Goal: Task Accomplishment & Management: Manage account settings

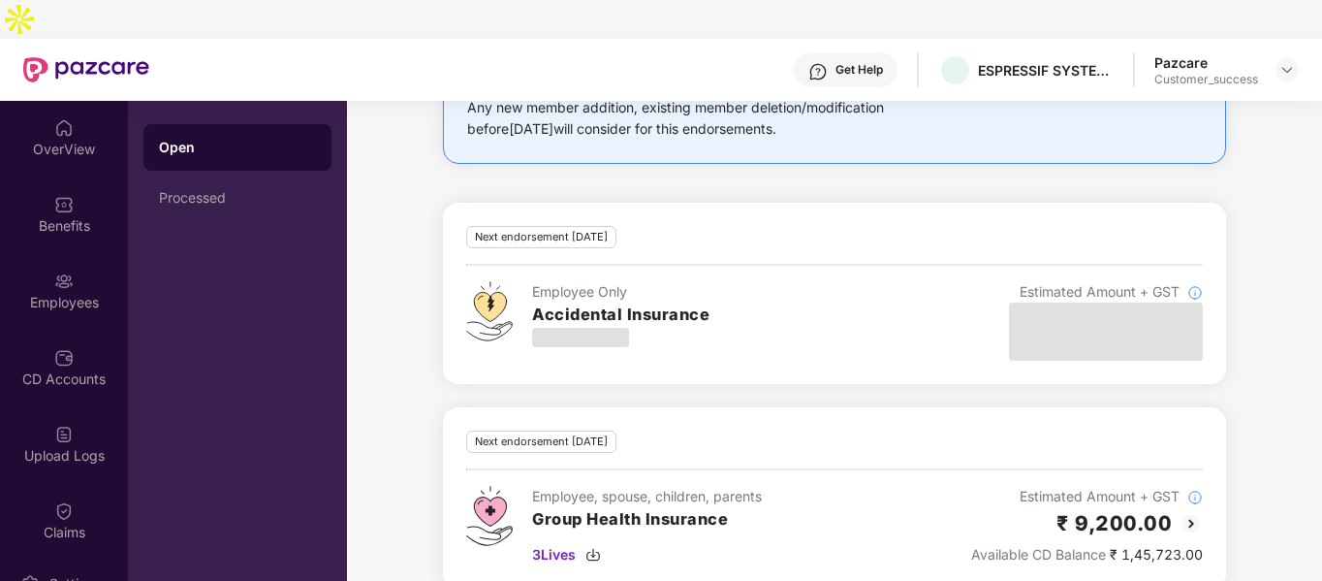
scroll to position [173, 0]
click at [1285, 62] on img at bounding box center [1288, 70] width 16 height 16
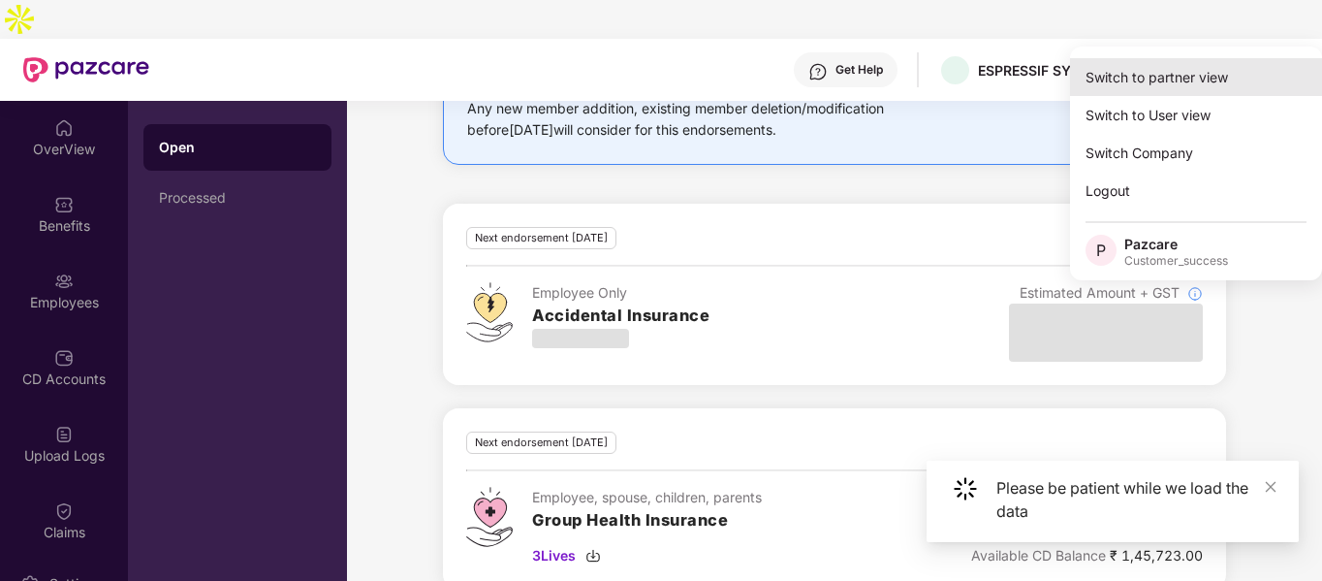
click at [1223, 79] on div "Switch to partner view" at bounding box center [1196, 77] width 252 height 38
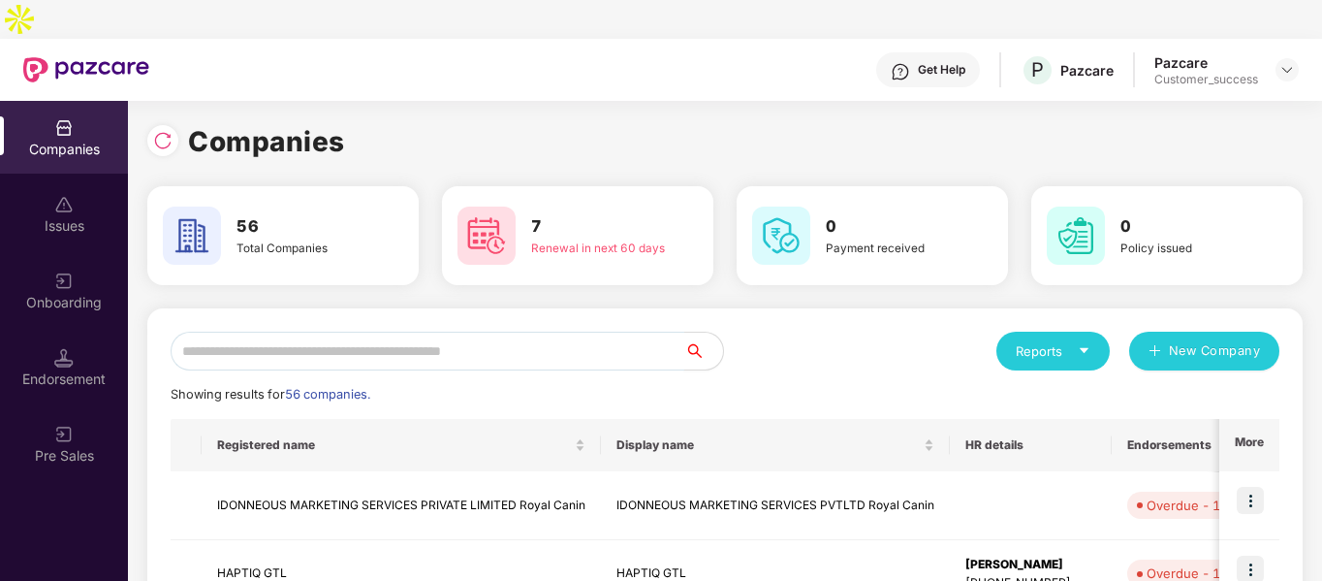
click at [485, 332] on input "text" at bounding box center [428, 351] width 514 height 39
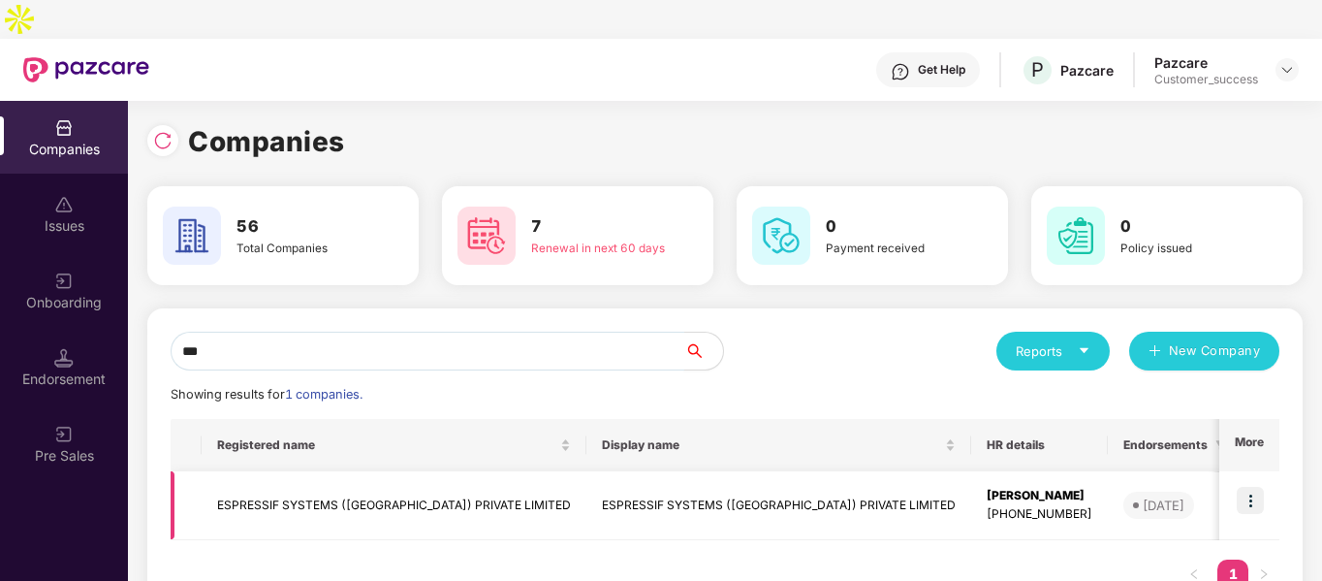
type input "***"
click at [1255, 487] on img at bounding box center [1250, 500] width 27 height 27
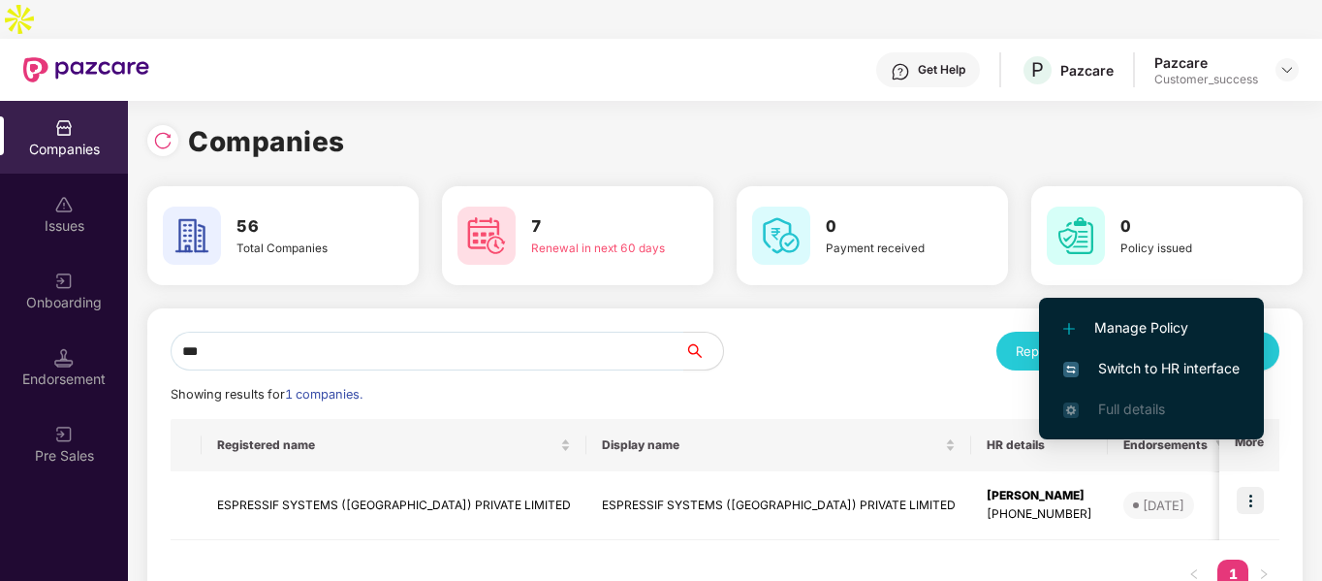
click at [1086, 360] on span "Switch to HR interface" at bounding box center [1151, 368] width 176 height 21
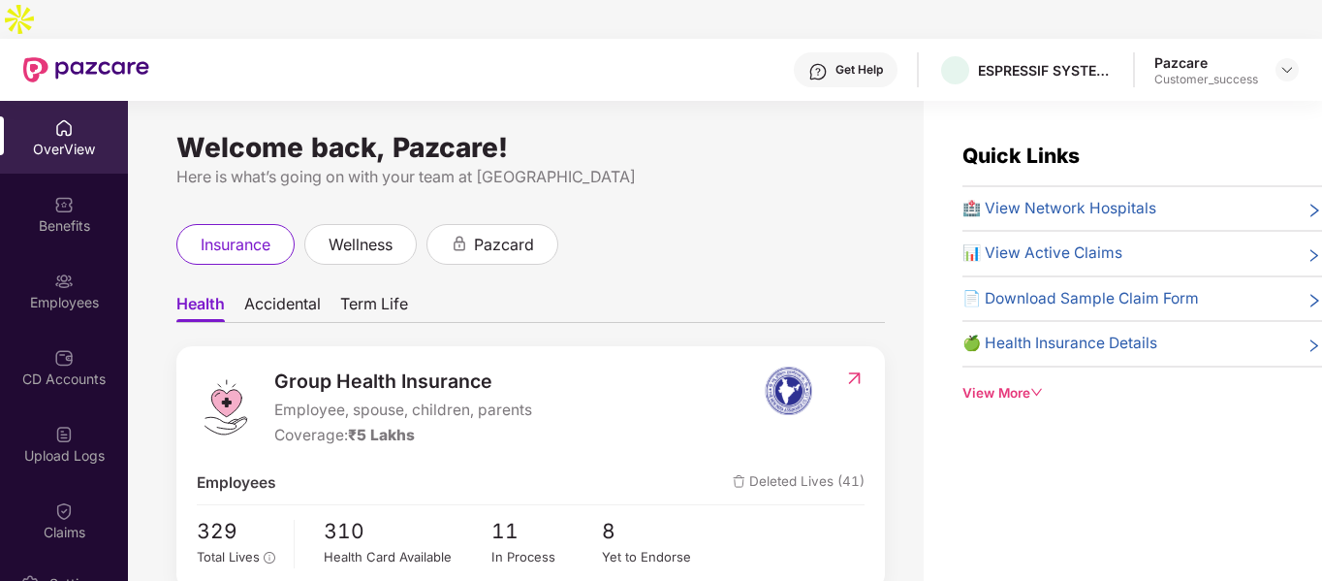
click at [39, 254] on div "Employees" at bounding box center [64, 290] width 128 height 73
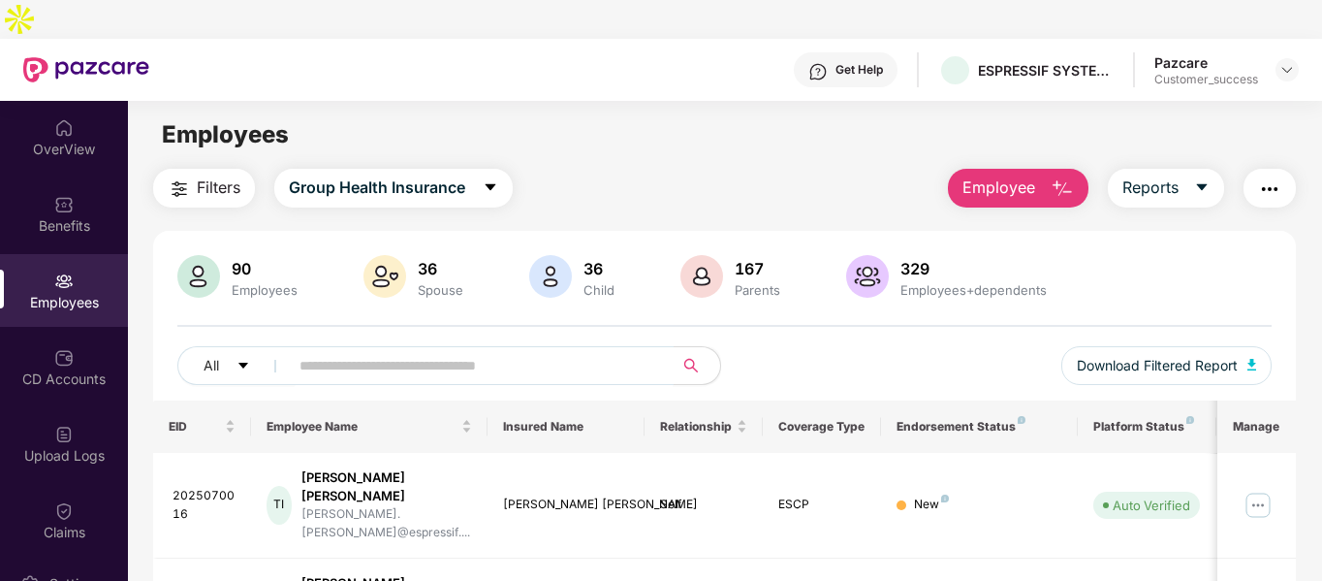
click at [326, 351] on input "text" at bounding box center [474, 365] width 348 height 29
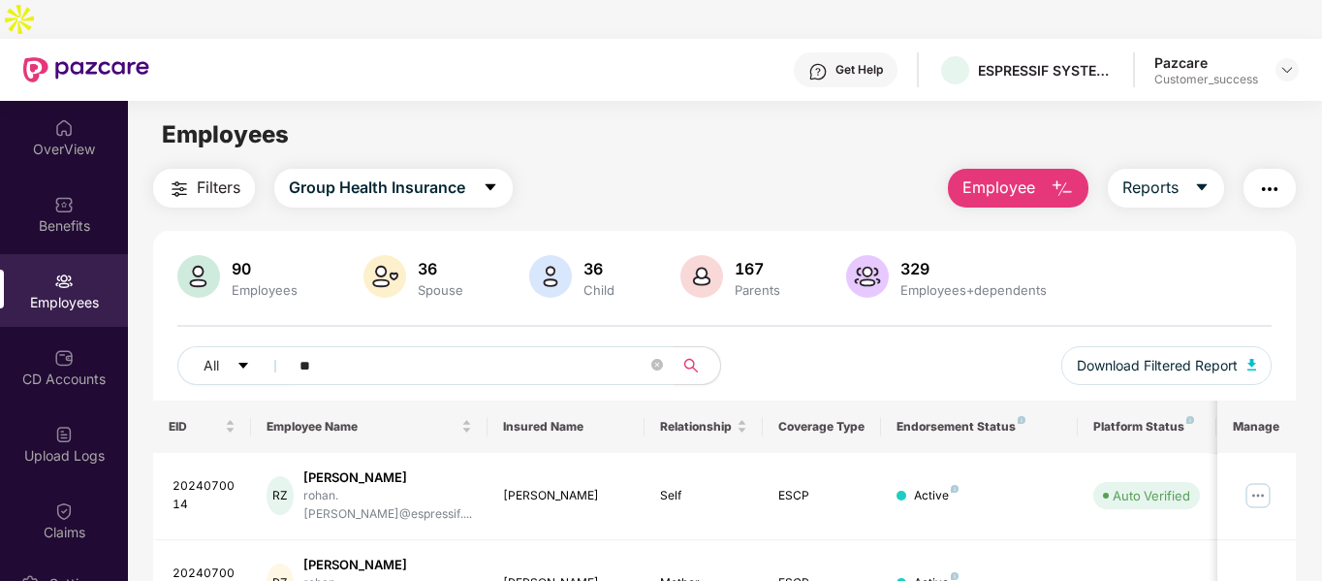
type input "*"
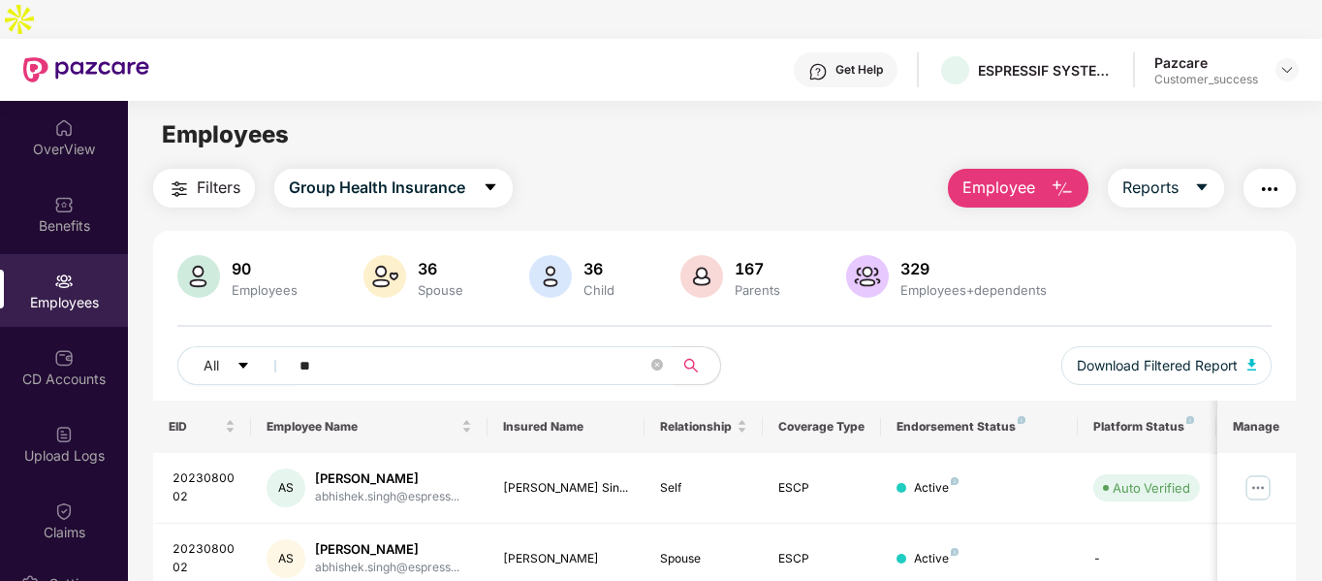
type input "*"
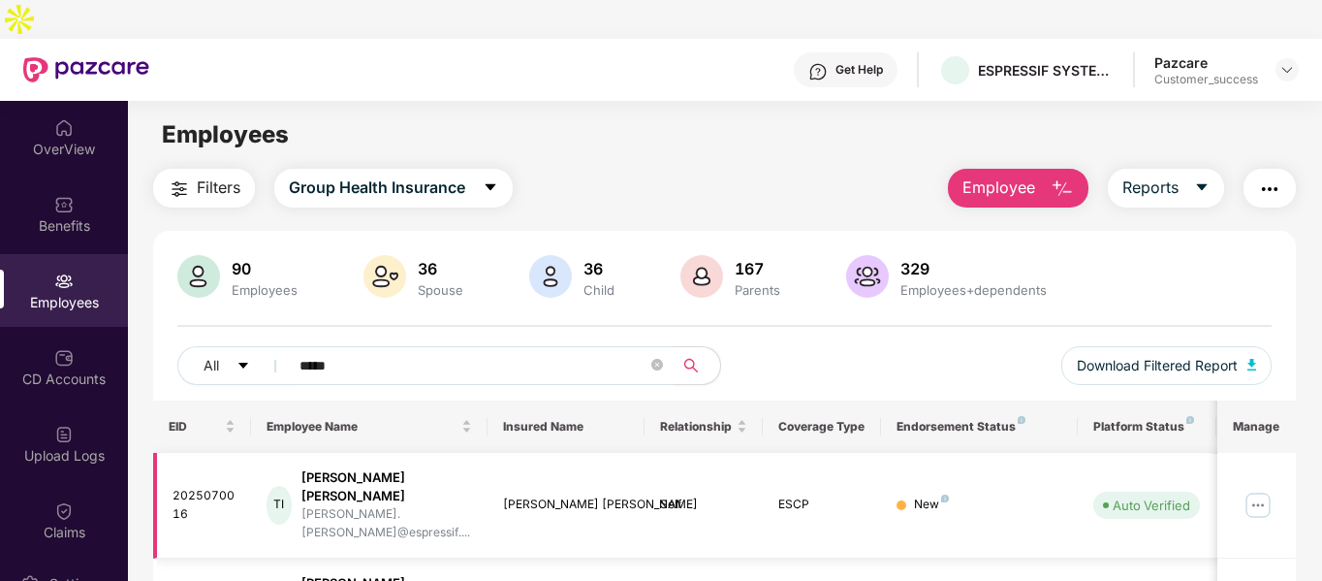
scroll to position [62, 0]
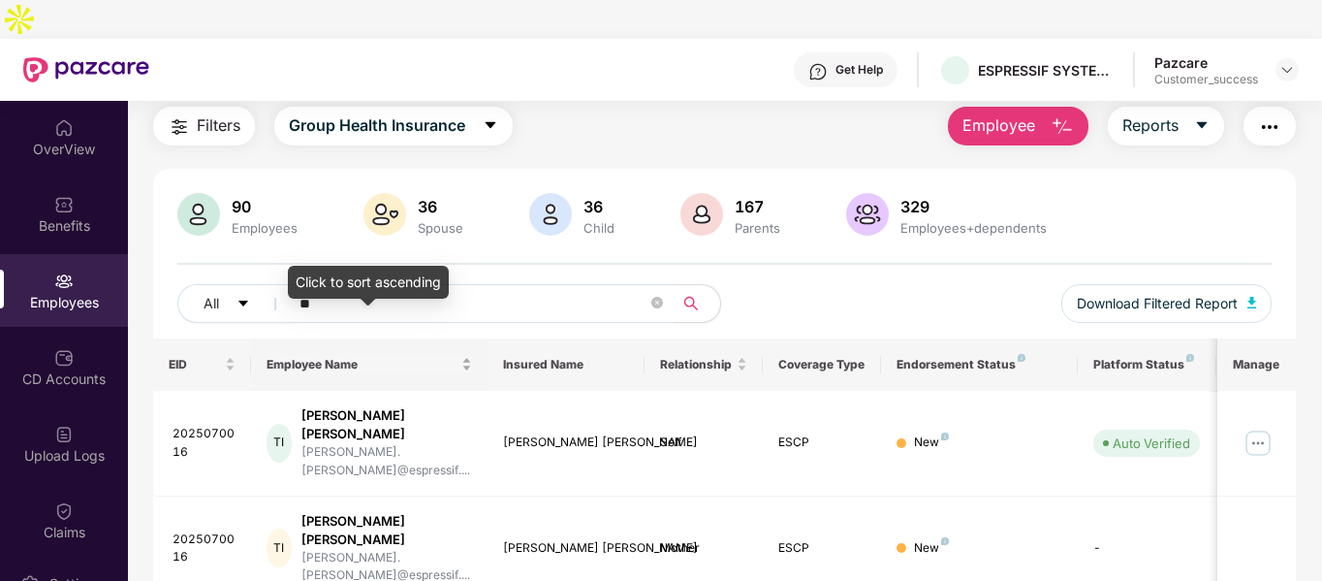
type input "*"
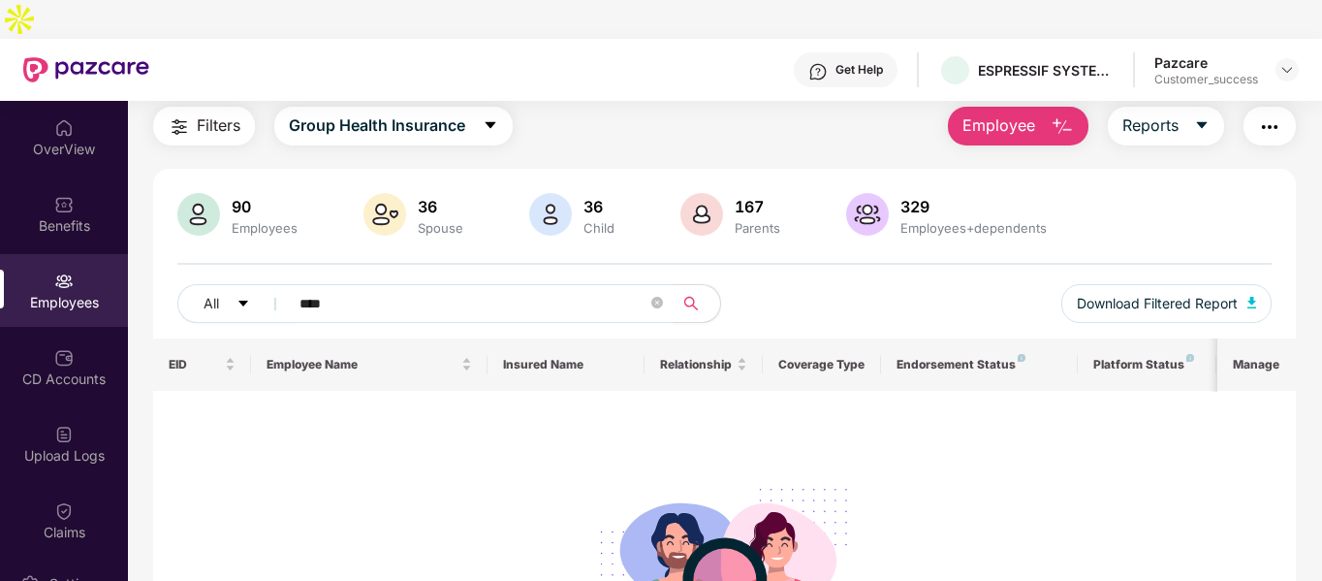
type input "****"
click at [660, 297] on icon "close-circle" at bounding box center [657, 303] width 12 height 12
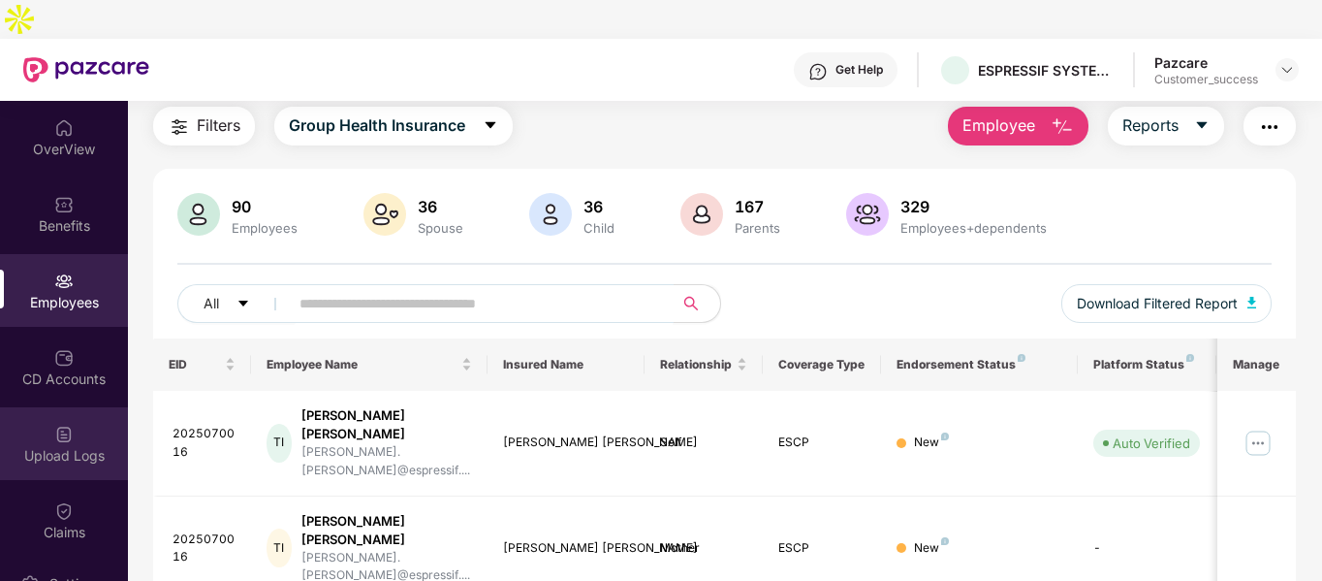
click at [54, 425] on img at bounding box center [63, 434] width 19 height 19
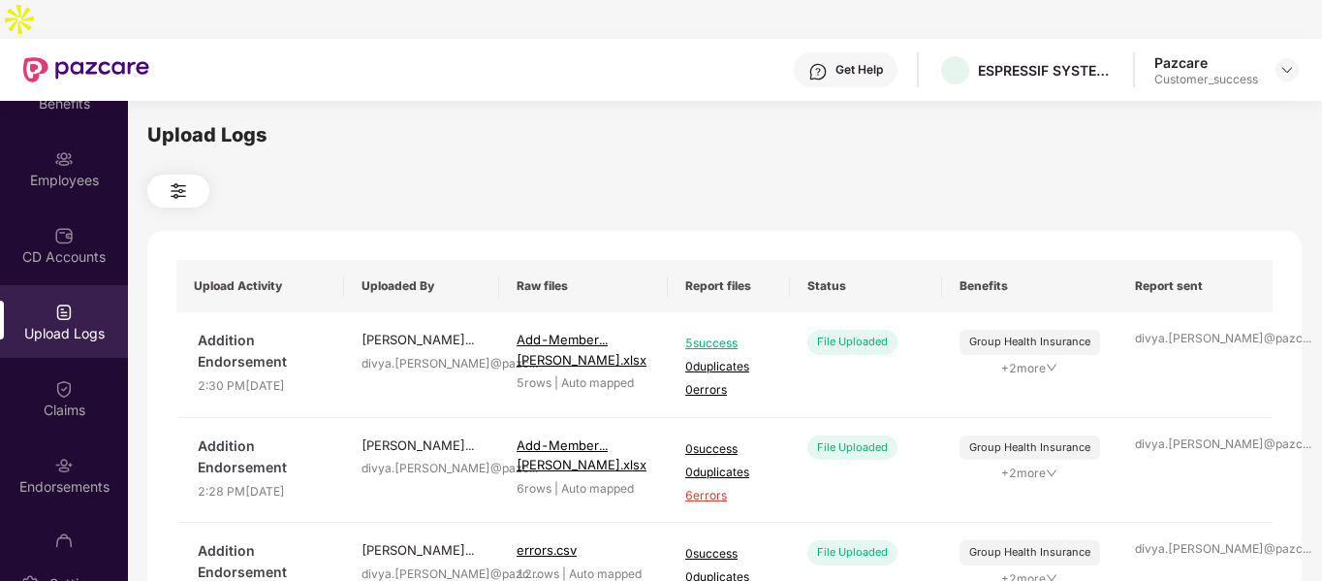
scroll to position [138, 0]
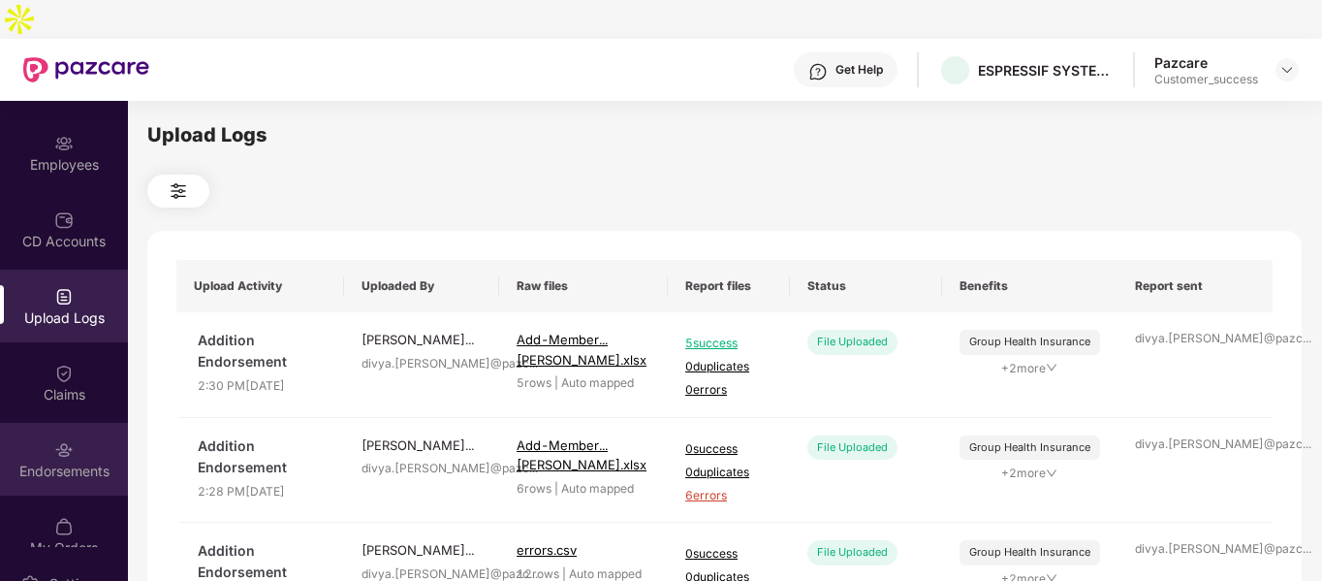
click at [72, 423] on div "Endorsements" at bounding box center [64, 459] width 128 height 73
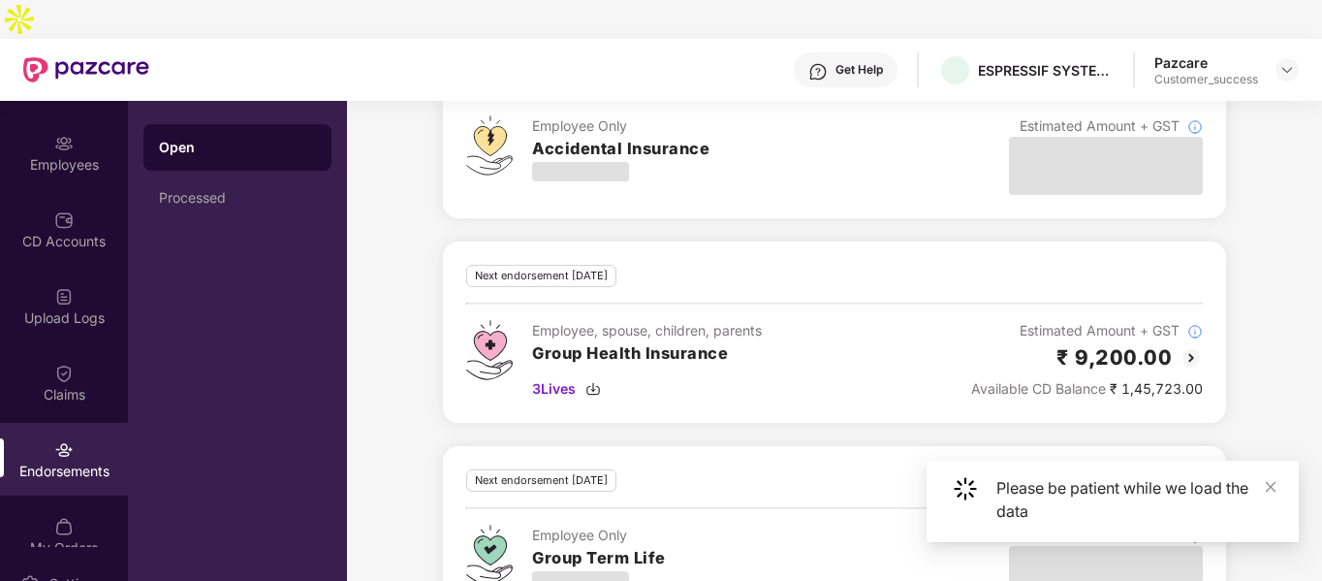
scroll to position [370, 0]
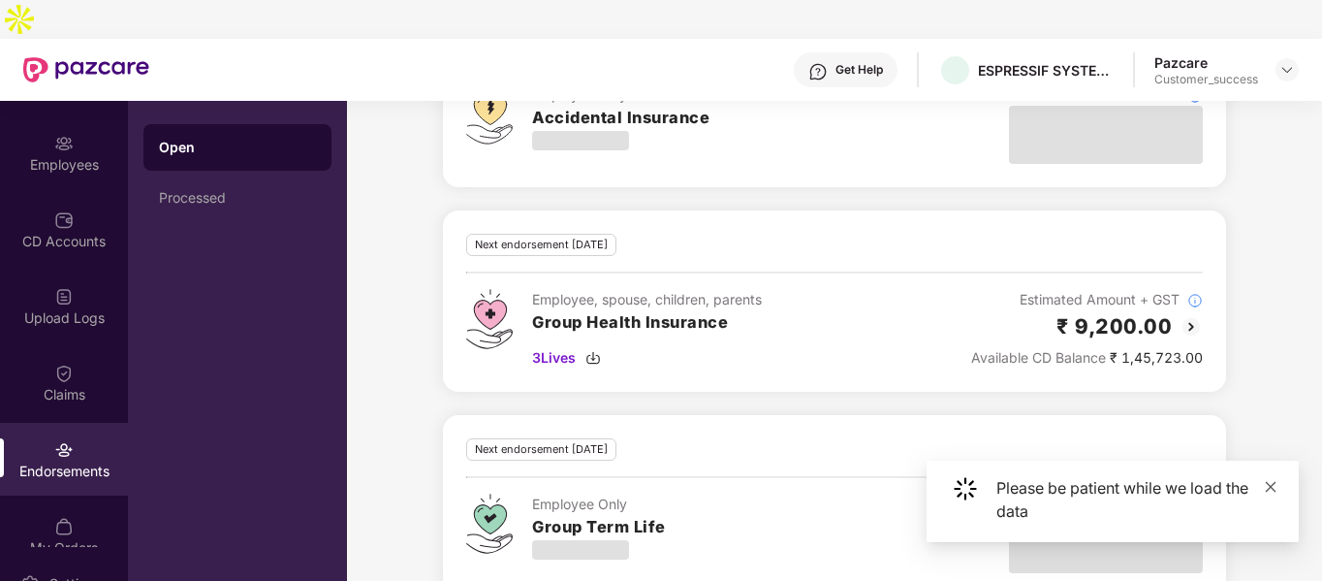
click at [1277, 490] on icon "close" at bounding box center [1271, 487] width 14 height 14
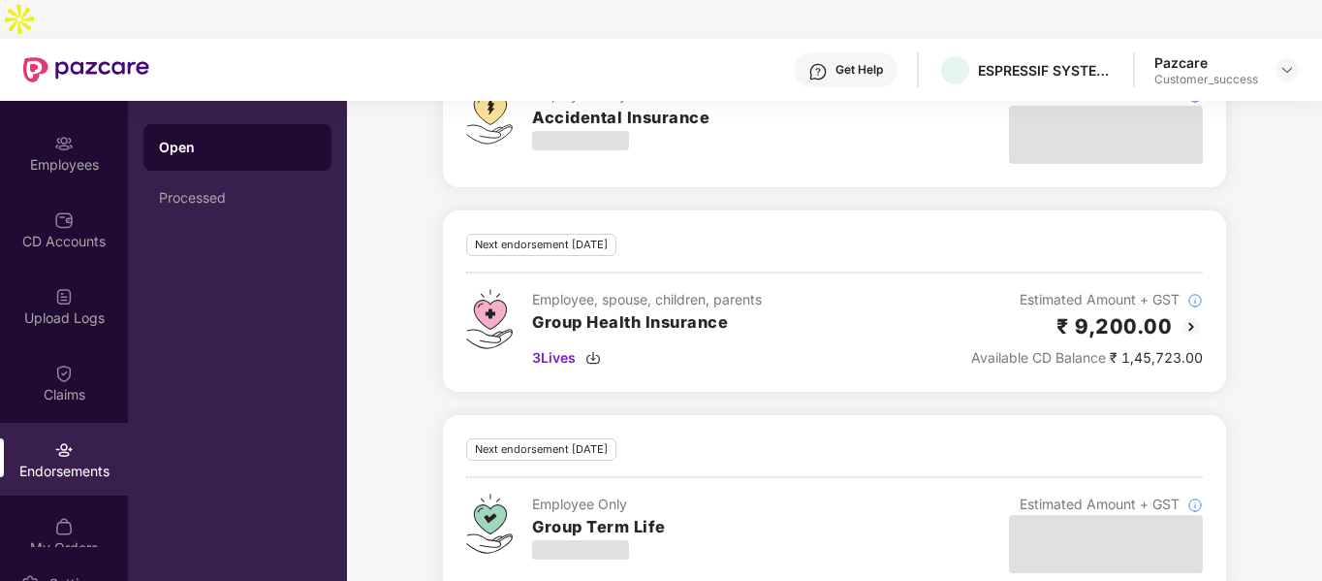
scroll to position [0, 0]
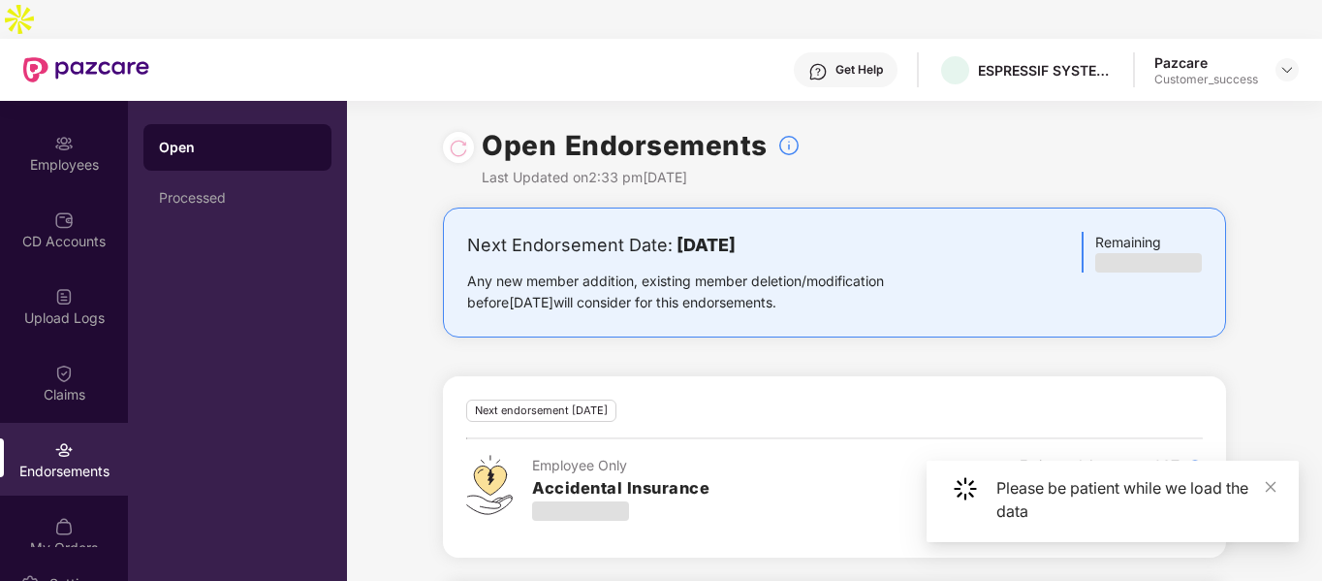
click at [1267, 486] on icon "close" at bounding box center [1271, 487] width 14 height 14
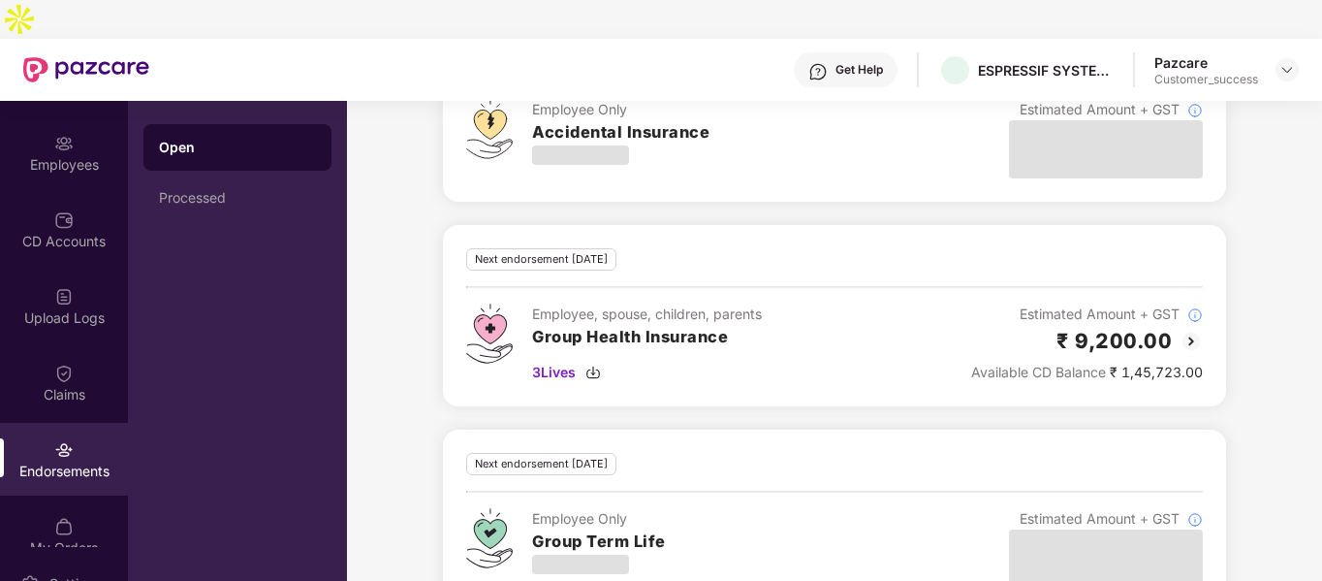
scroll to position [362, 0]
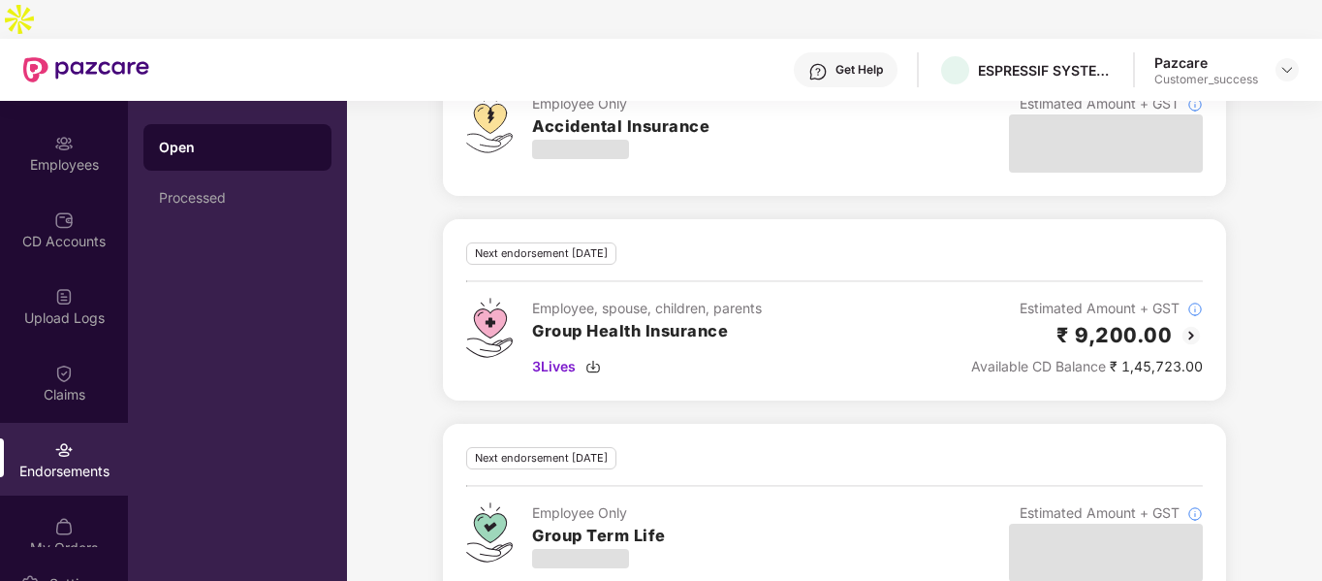
click at [1196, 324] on img at bounding box center [1191, 335] width 23 height 23
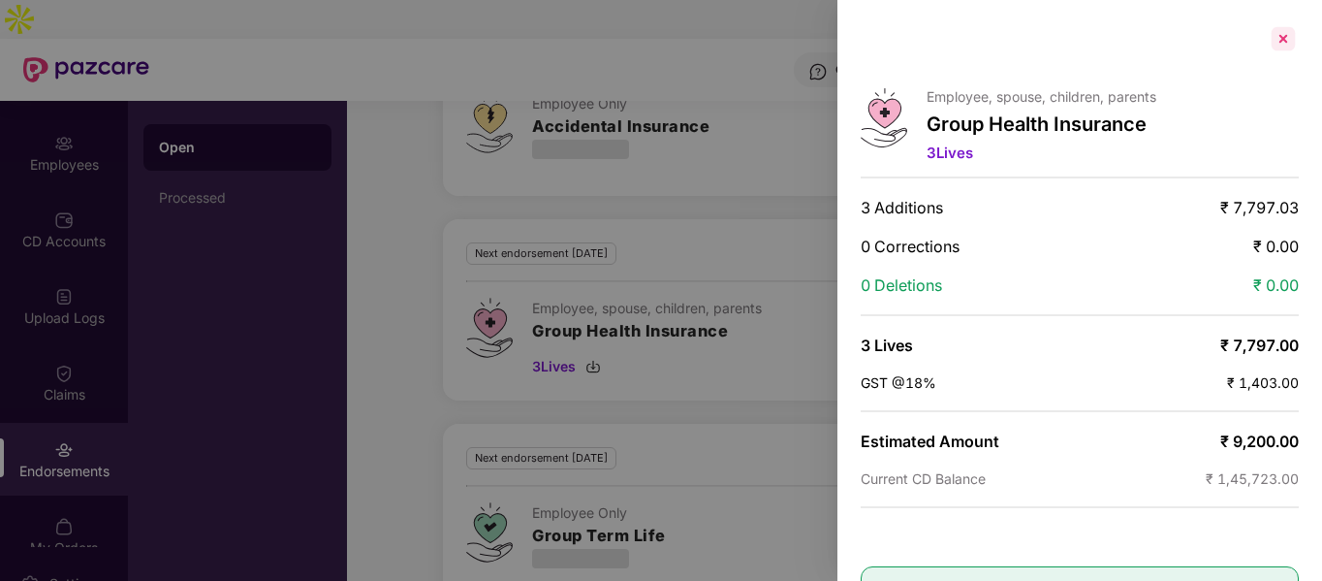
click at [1273, 45] on div at bounding box center [1283, 38] width 31 height 31
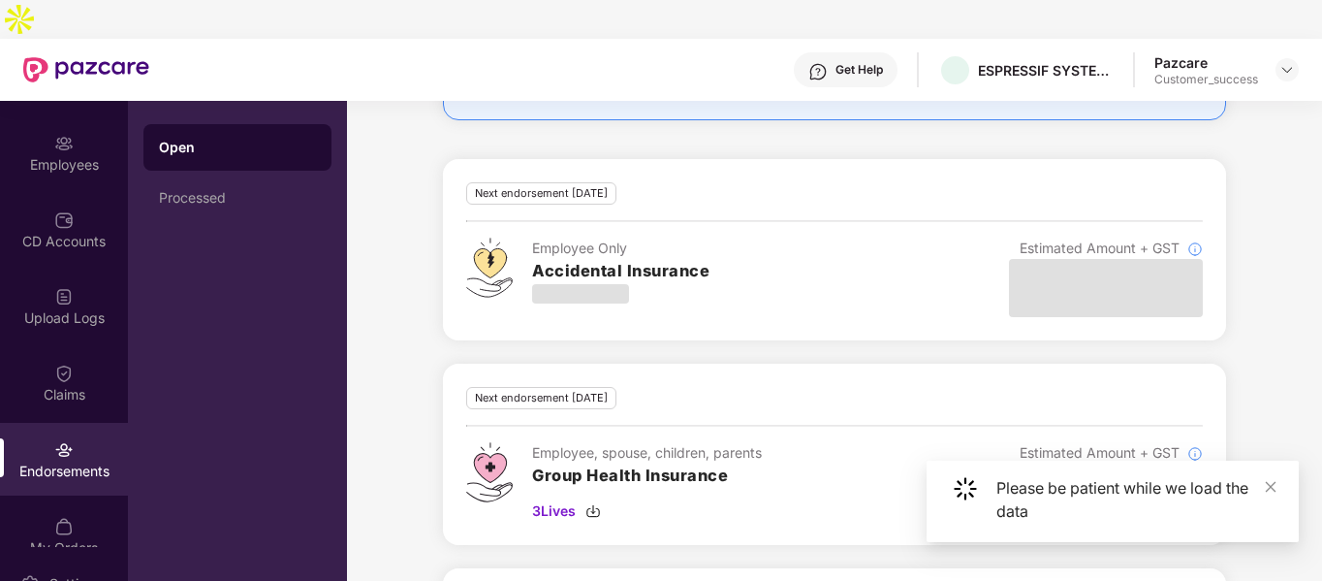
scroll to position [370, 0]
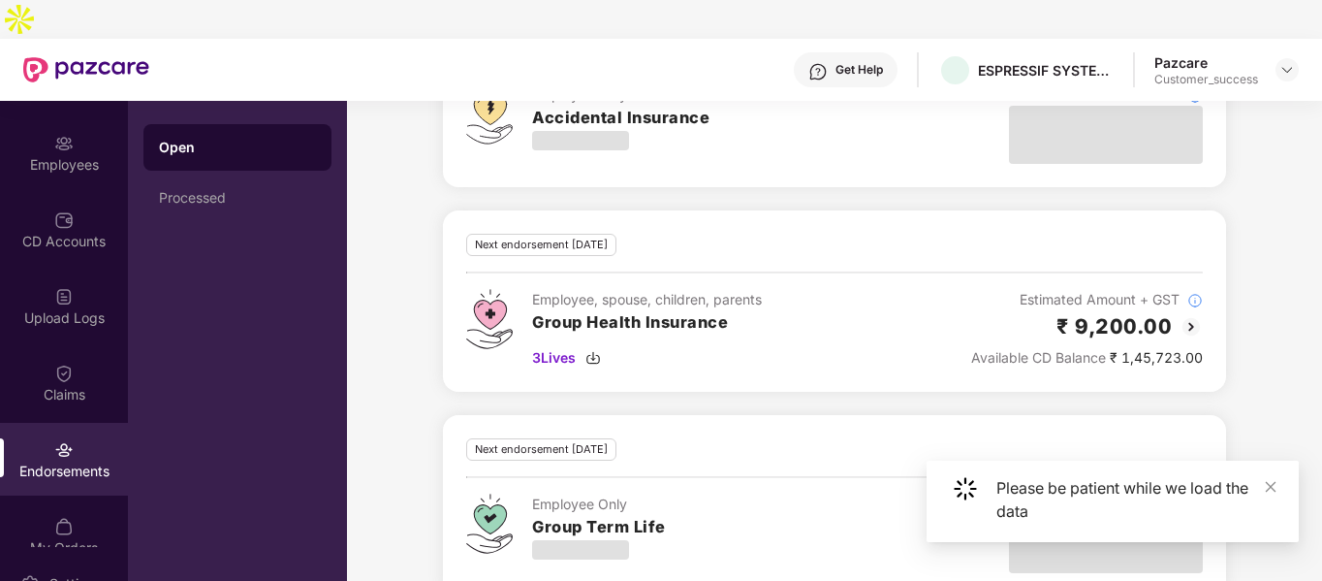
click at [1191, 315] on img at bounding box center [1191, 326] width 23 height 23
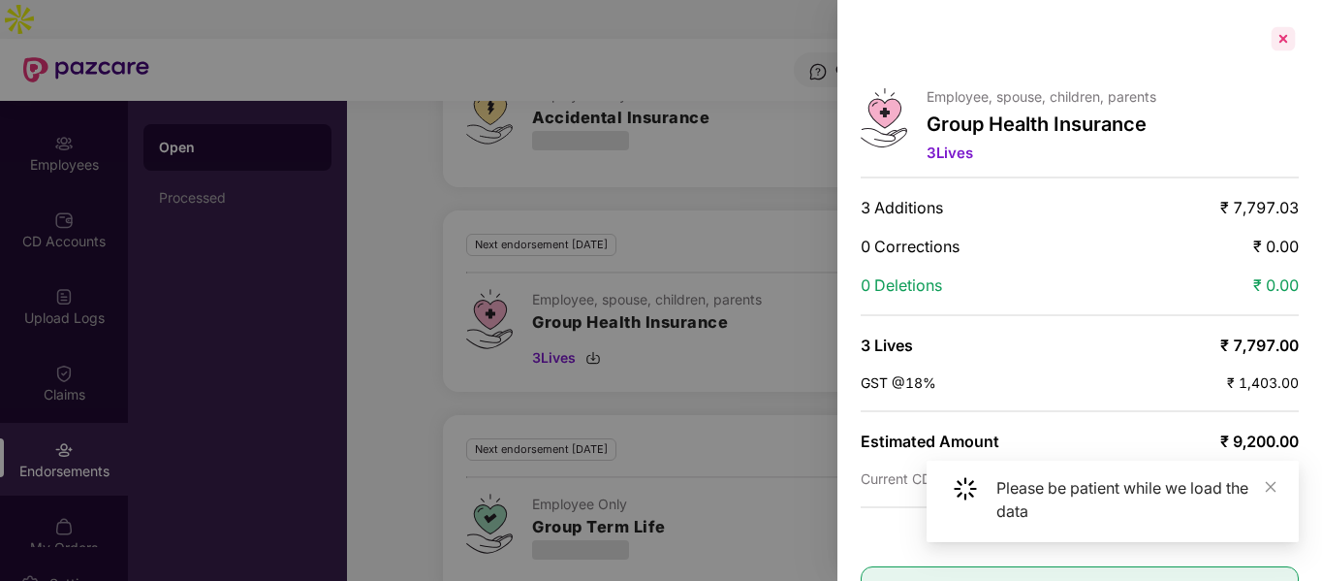
click at [1288, 35] on div at bounding box center [1283, 38] width 31 height 31
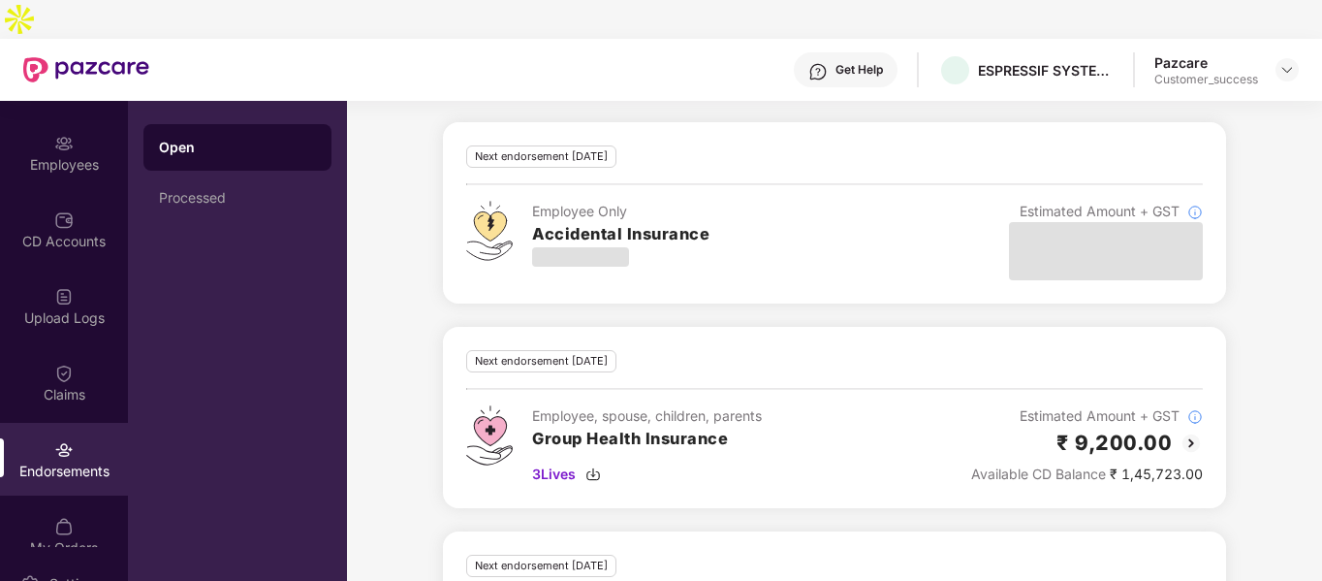
scroll to position [271, 0]
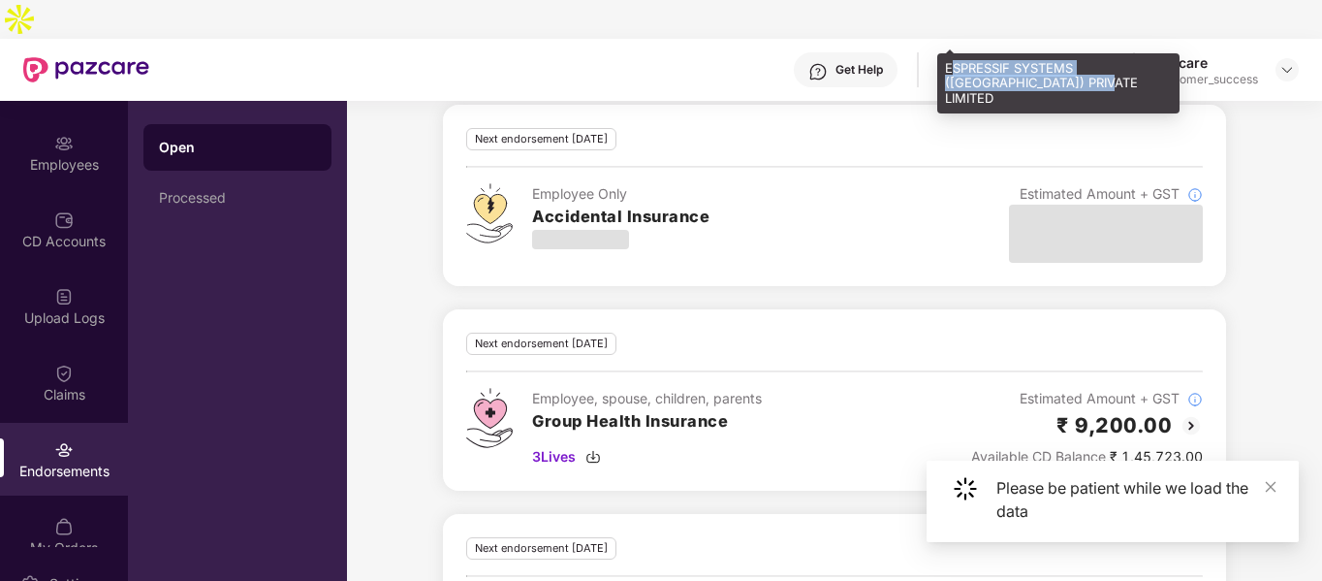
drag, startPoint x: 945, startPoint y: 68, endPoint x: 1068, endPoint y: 79, distance: 123.6
click at [1068, 79] on div "ESPRESSIF SYSTEMS ([GEOGRAPHIC_DATA]) PRIVATE LIMITED" at bounding box center [1058, 83] width 242 height 61
copy div "ESPRESSIF SYSTEMS ([GEOGRAPHIC_DATA]) PRIVATE LIMITED"
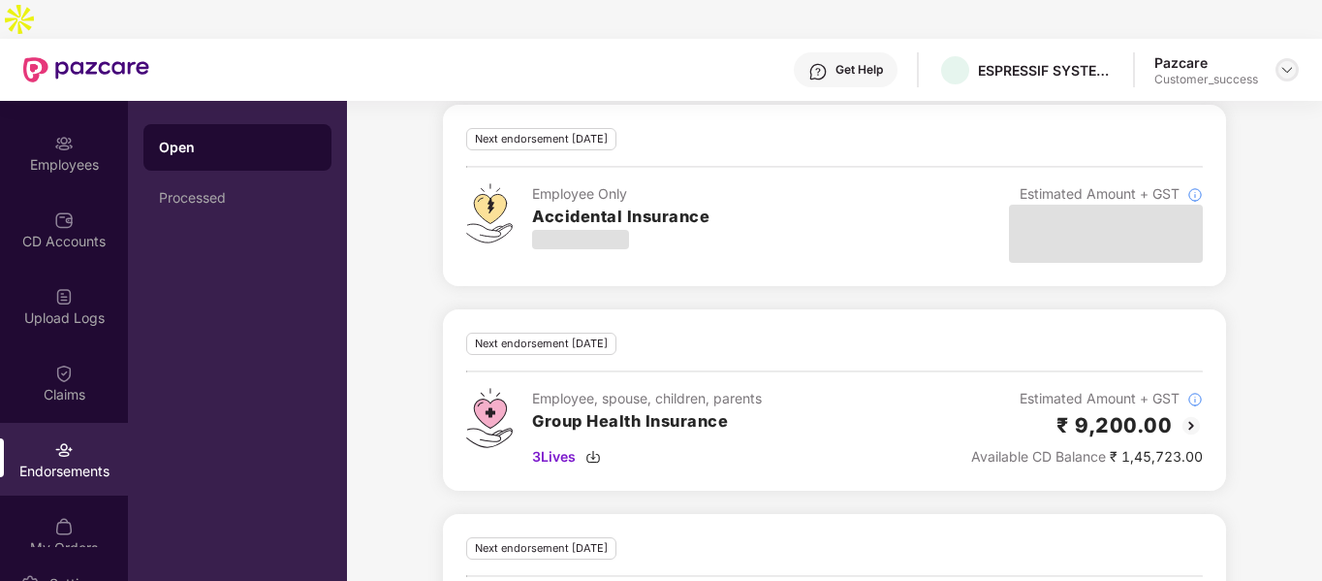
click at [1284, 62] on img at bounding box center [1288, 70] width 16 height 16
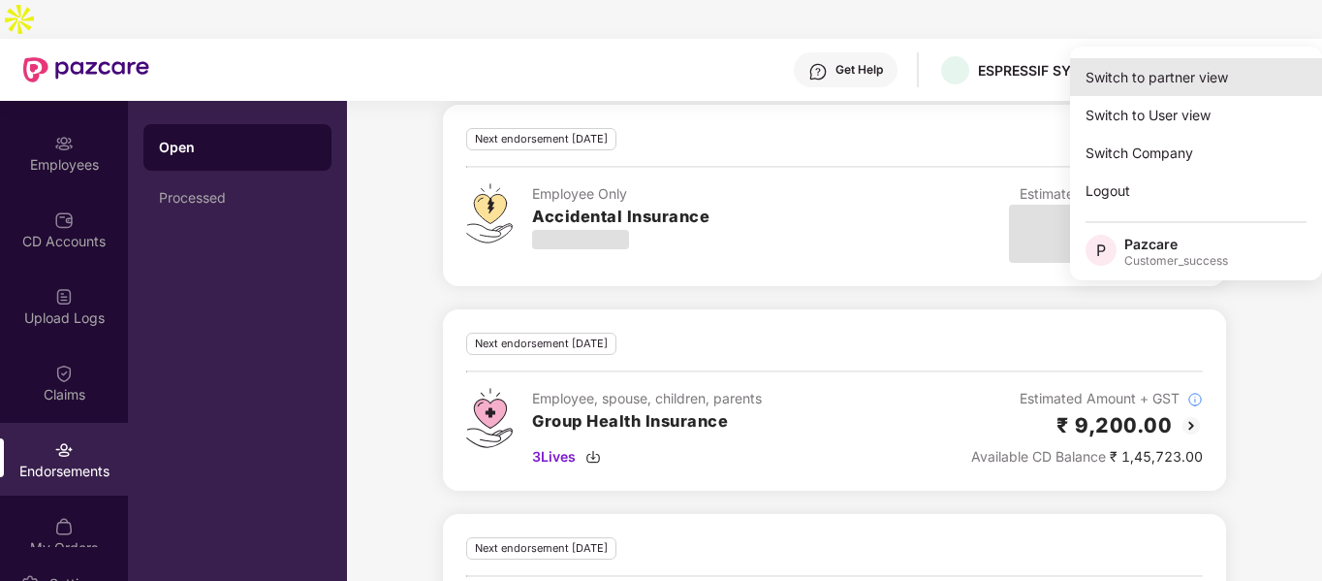
click at [1175, 77] on div "Switch to partner view" at bounding box center [1196, 77] width 252 height 38
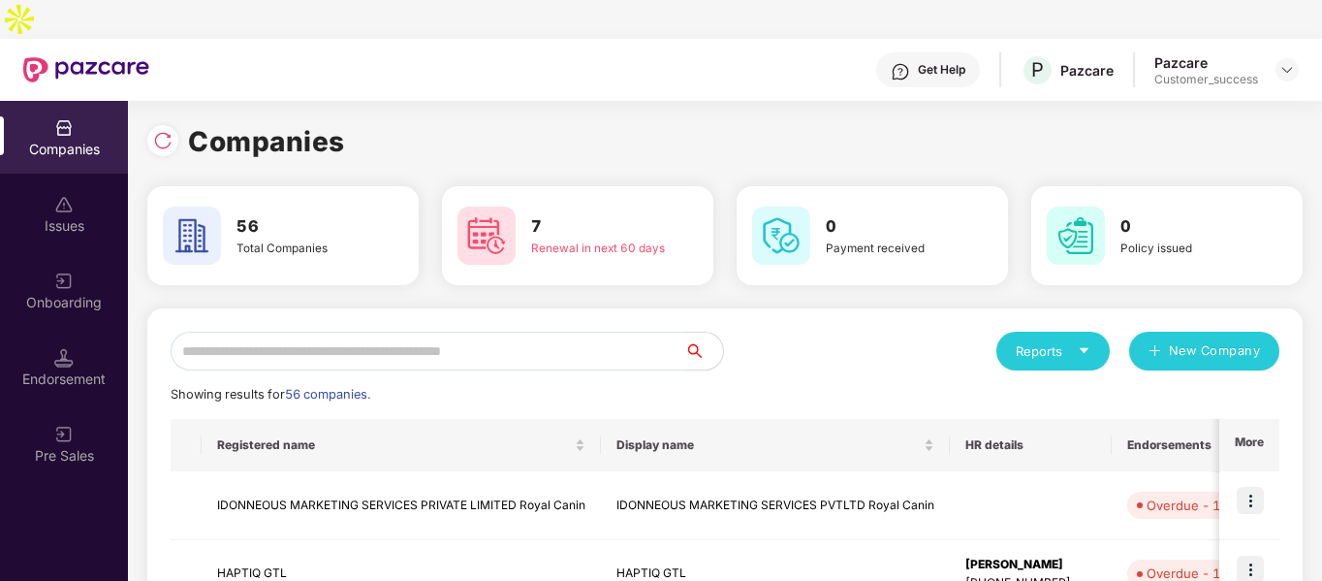
click at [269, 332] on input "text" at bounding box center [428, 351] width 514 height 39
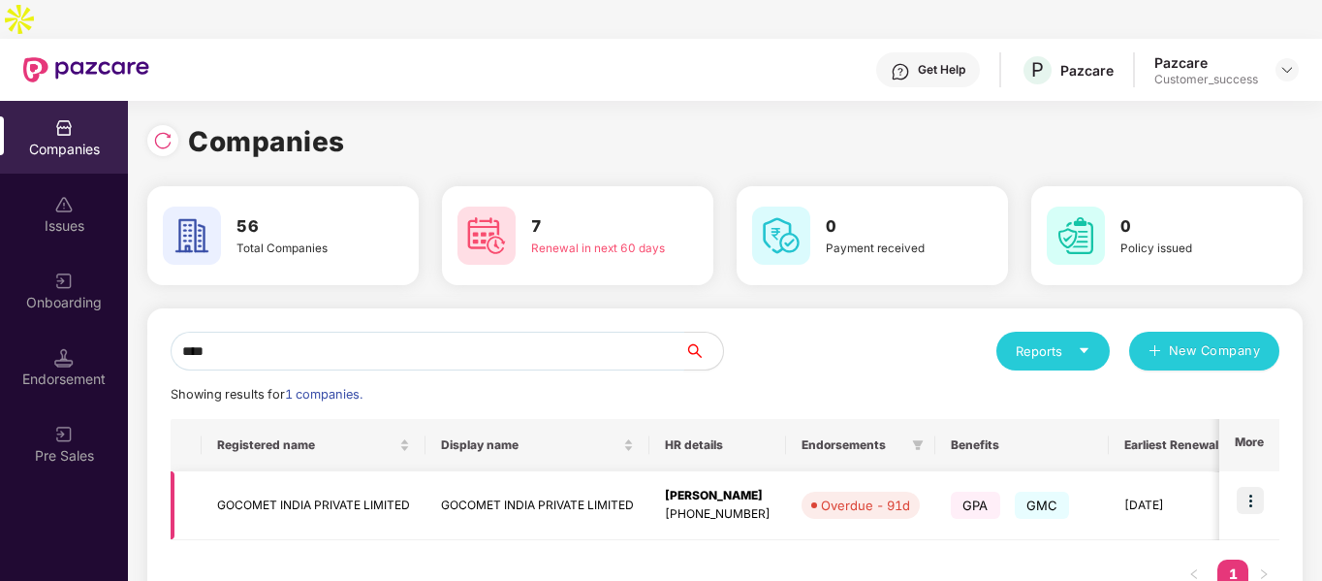
type input "****"
click at [1243, 487] on img at bounding box center [1250, 500] width 27 height 27
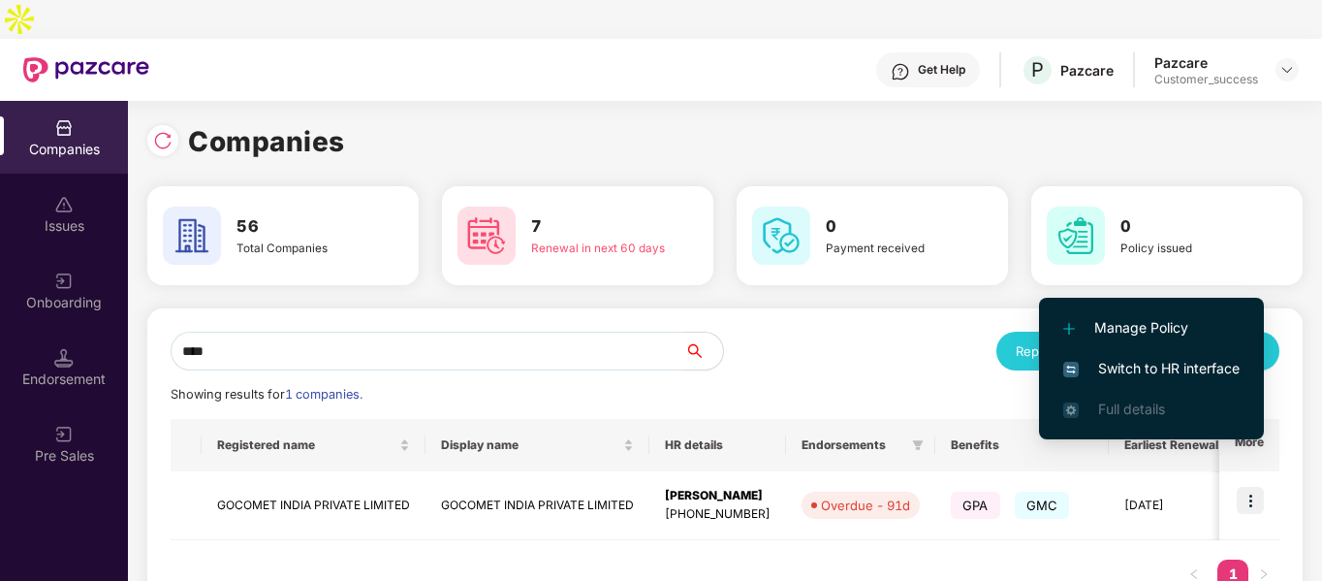
click at [1090, 365] on span "Switch to HR interface" at bounding box center [1151, 368] width 176 height 21
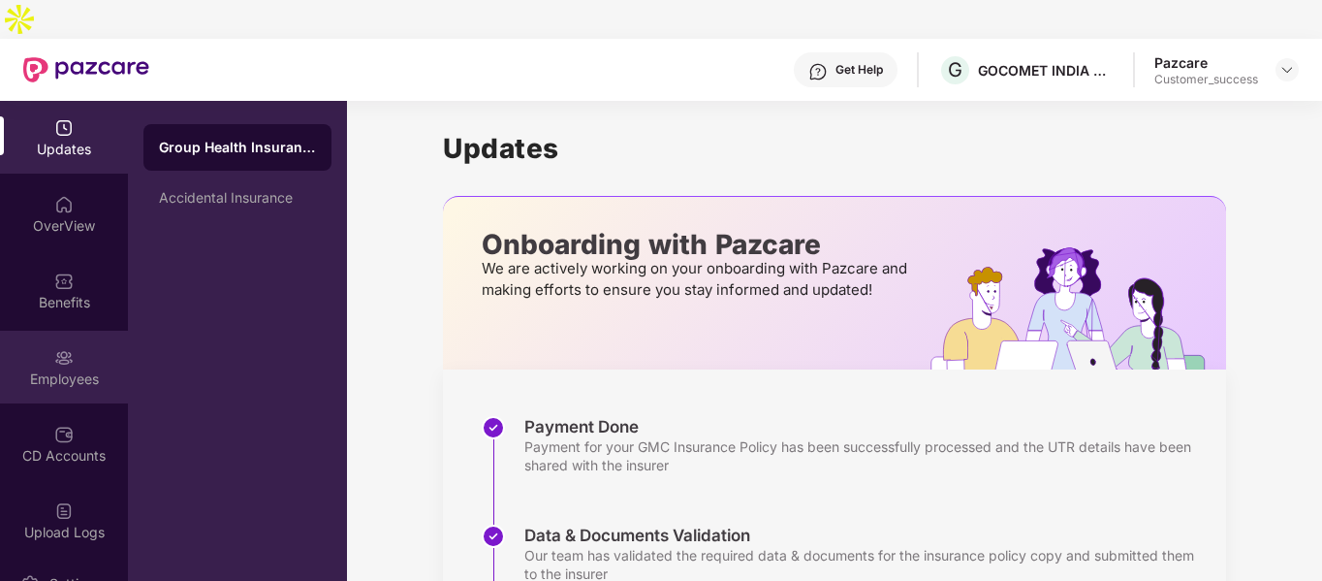
click at [70, 331] on div "Employees" at bounding box center [64, 367] width 128 height 73
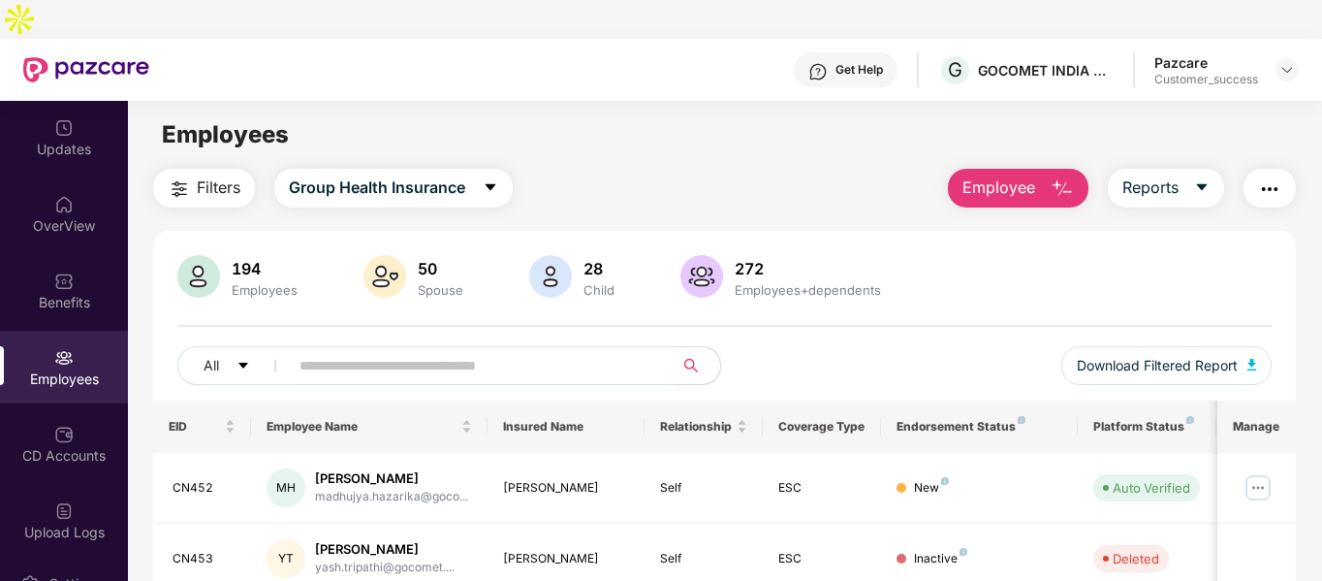
click at [540, 351] on input "text" at bounding box center [474, 365] width 348 height 29
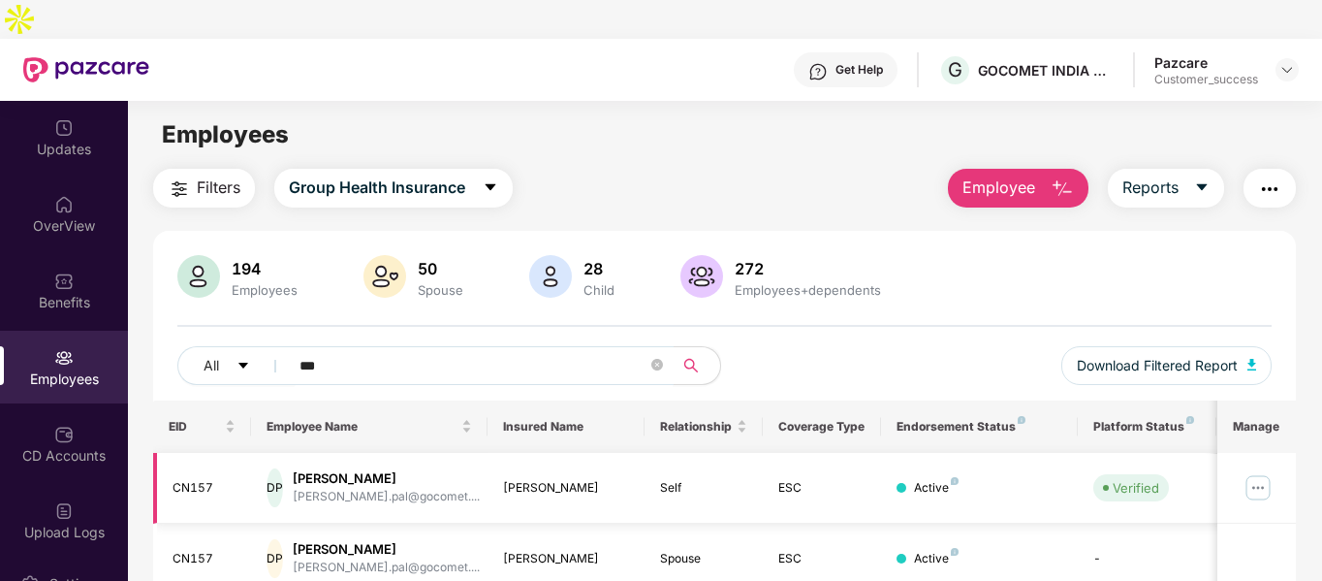
scroll to position [115, 0]
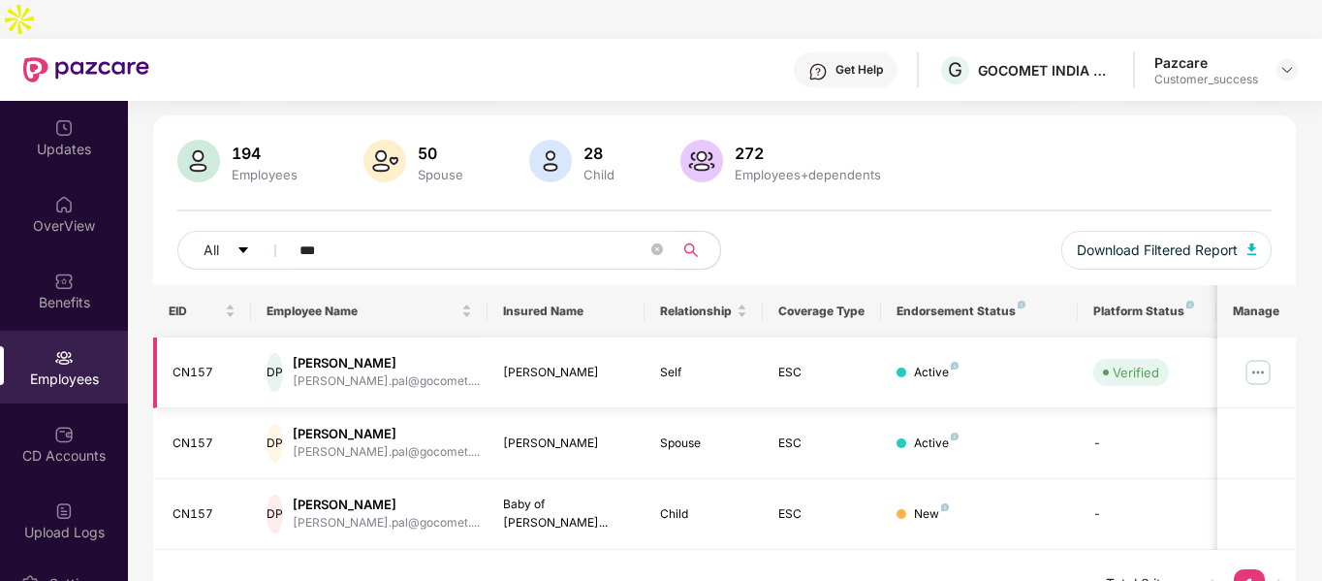
type input "***"
click at [187, 364] on div "CN157" at bounding box center [205, 373] width 64 height 18
copy div "CN157"
click at [1286, 62] on img at bounding box center [1288, 70] width 16 height 16
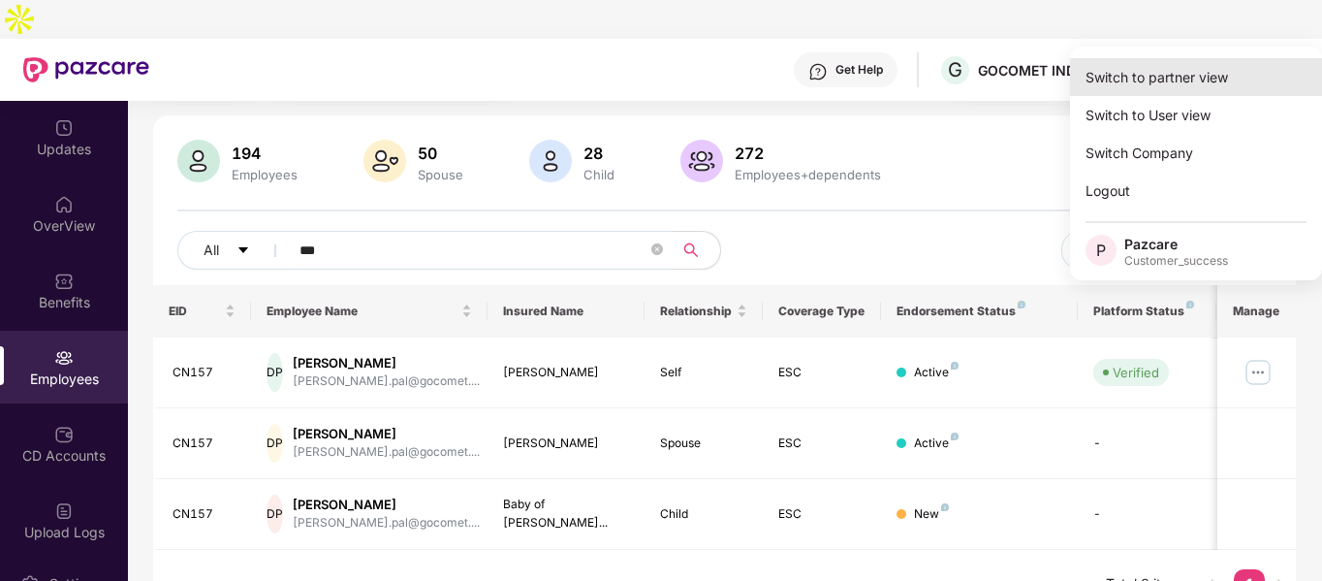
click at [1175, 77] on div "Switch to partner view" at bounding box center [1196, 77] width 252 height 38
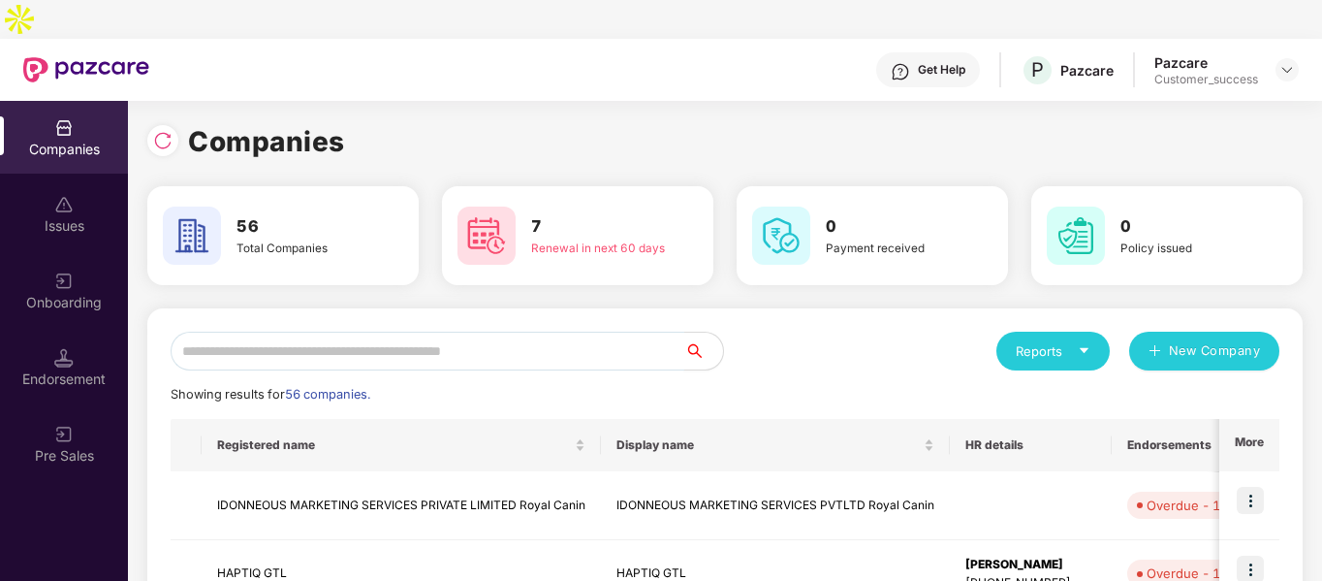
click at [378, 332] on input "text" at bounding box center [428, 351] width 514 height 39
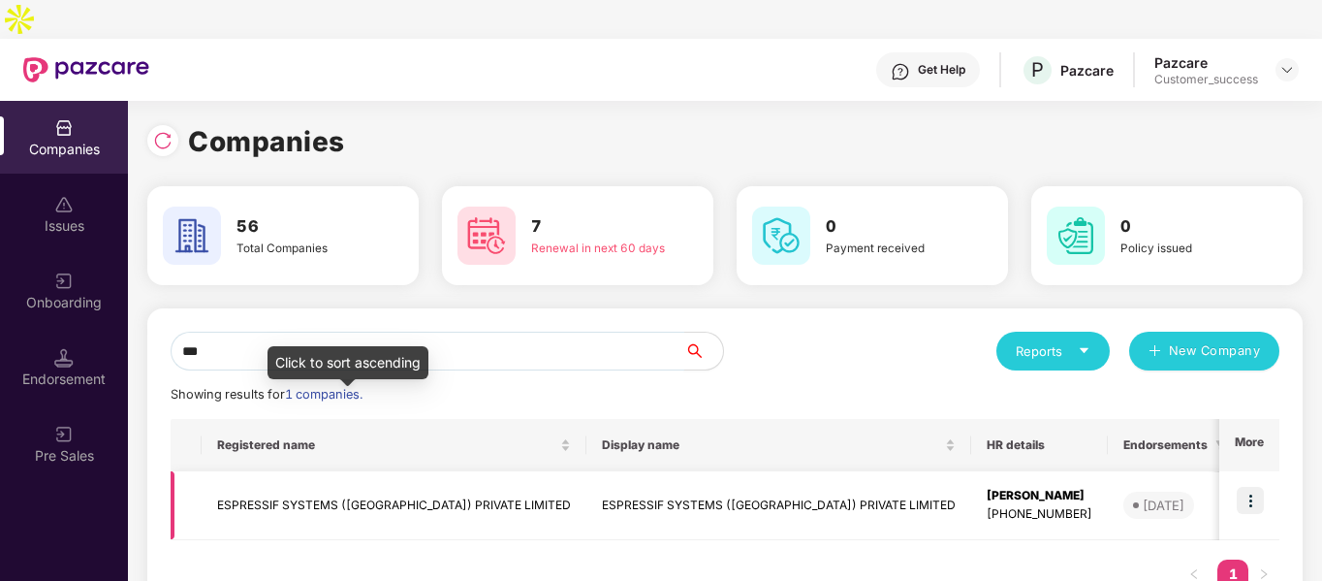
type input "***"
click at [309, 471] on td "ESPRESSIF SYSTEMS ([GEOGRAPHIC_DATA]) PRIVATE LIMITED" at bounding box center [394, 505] width 385 height 69
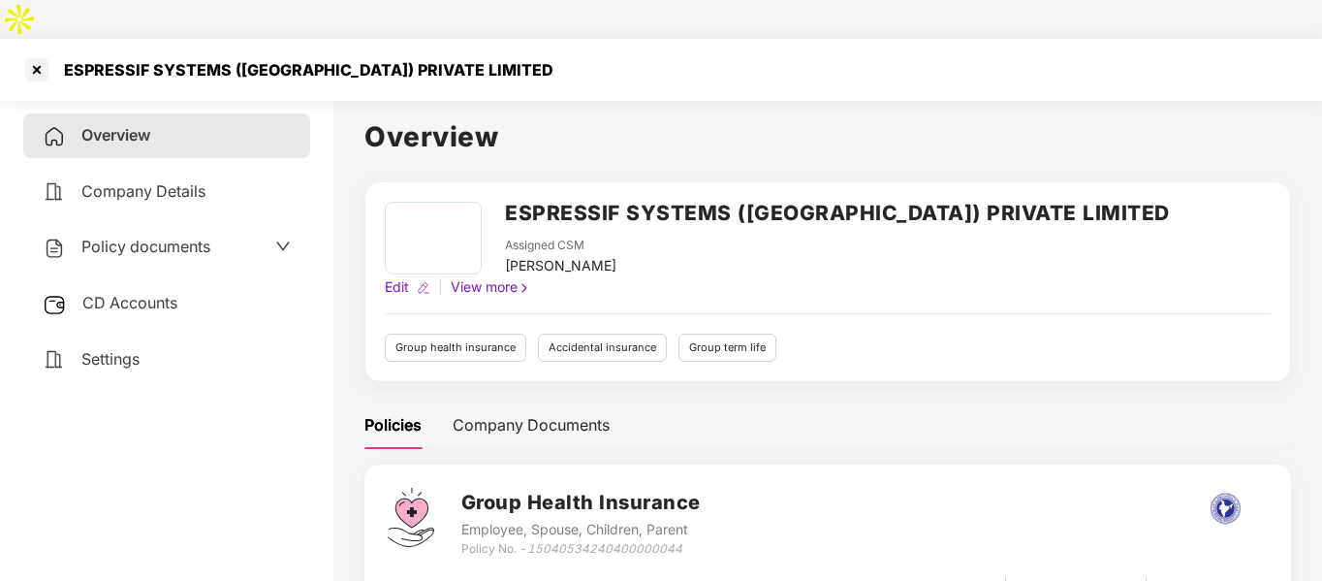
click at [101, 225] on div "Policy documents" at bounding box center [166, 247] width 287 height 45
click at [102, 235] on div "Policy documents" at bounding box center [127, 247] width 168 height 25
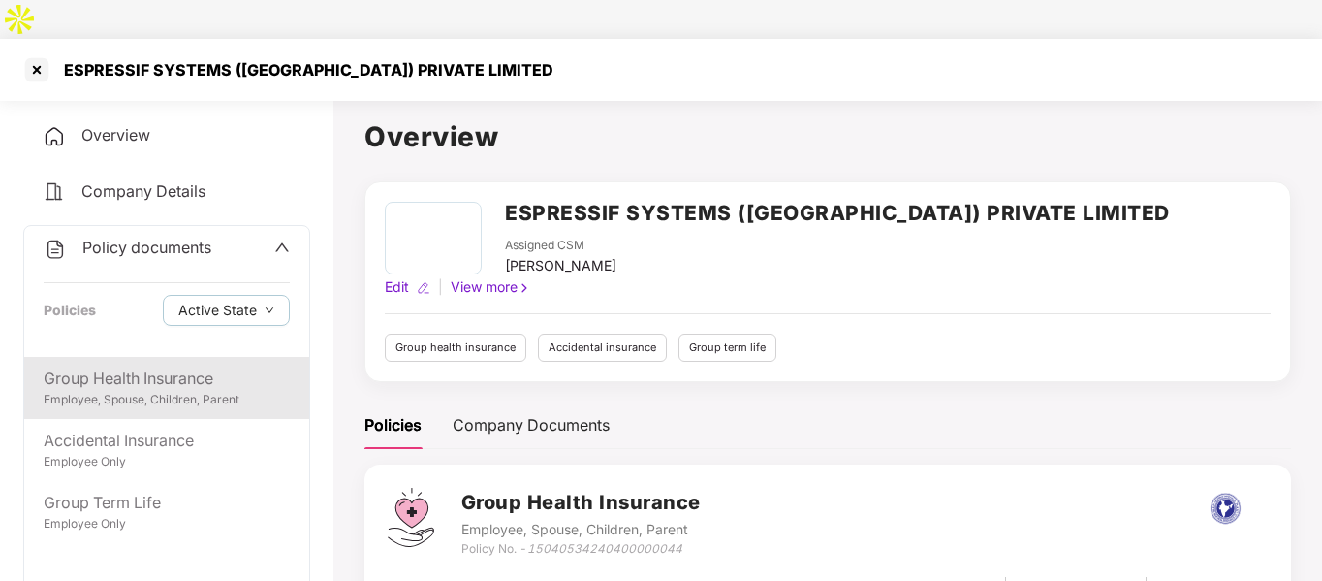
click at [100, 366] on div "Group Health Insurance" at bounding box center [167, 378] width 246 height 24
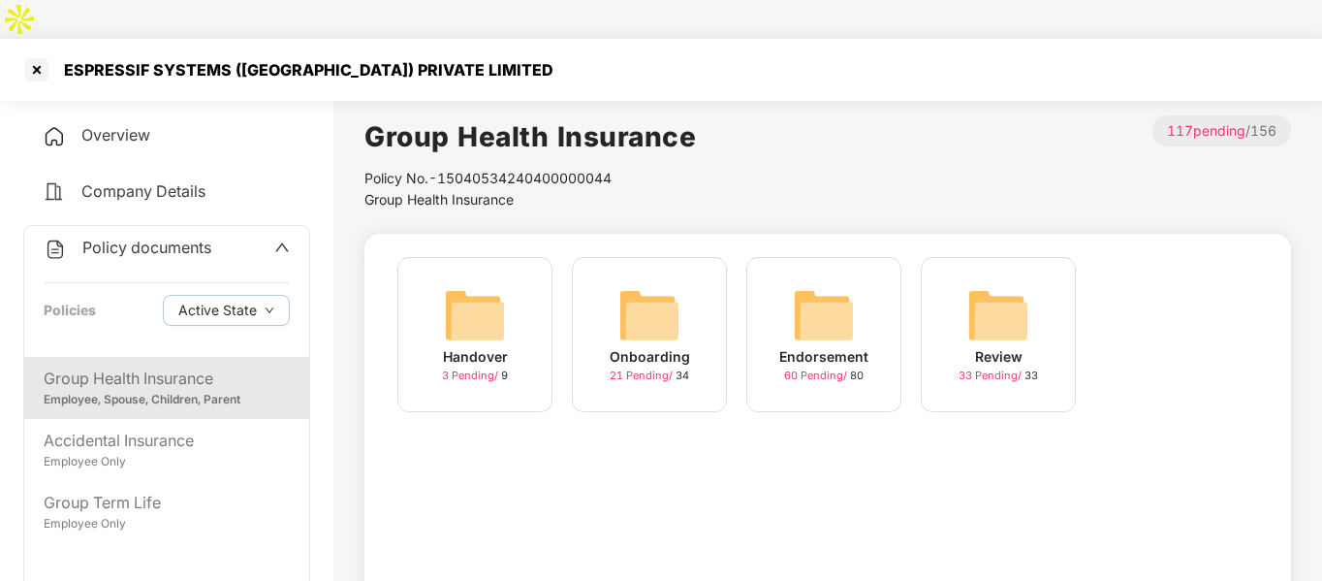
click at [663, 290] on img at bounding box center [650, 315] width 62 height 62
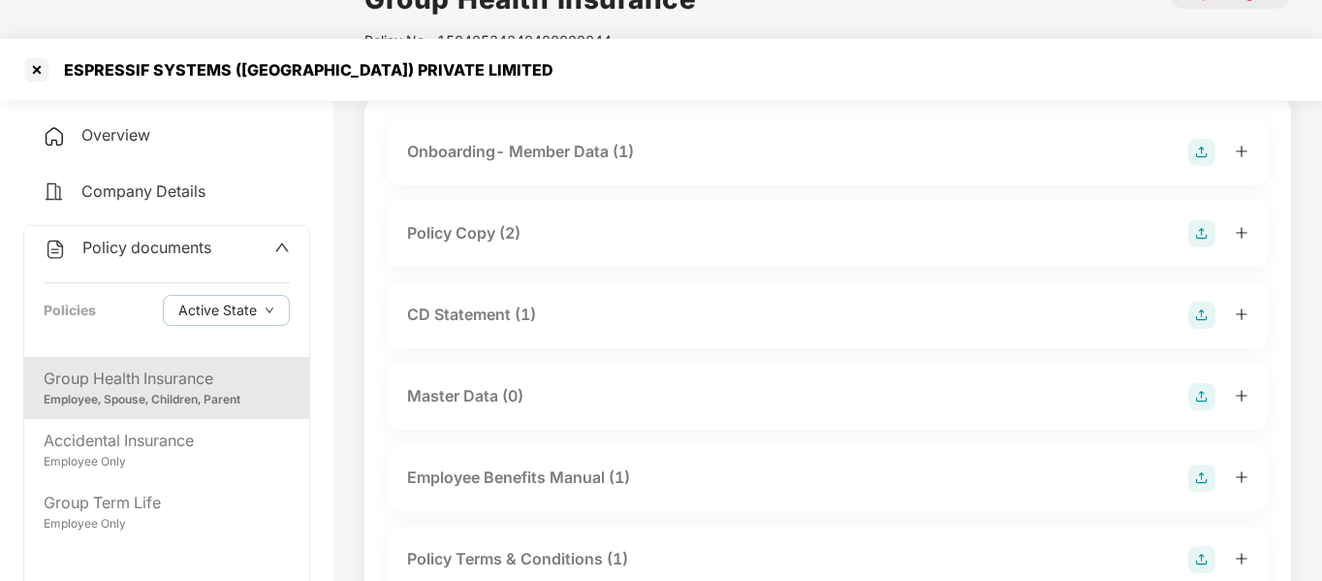
scroll to position [144, 0]
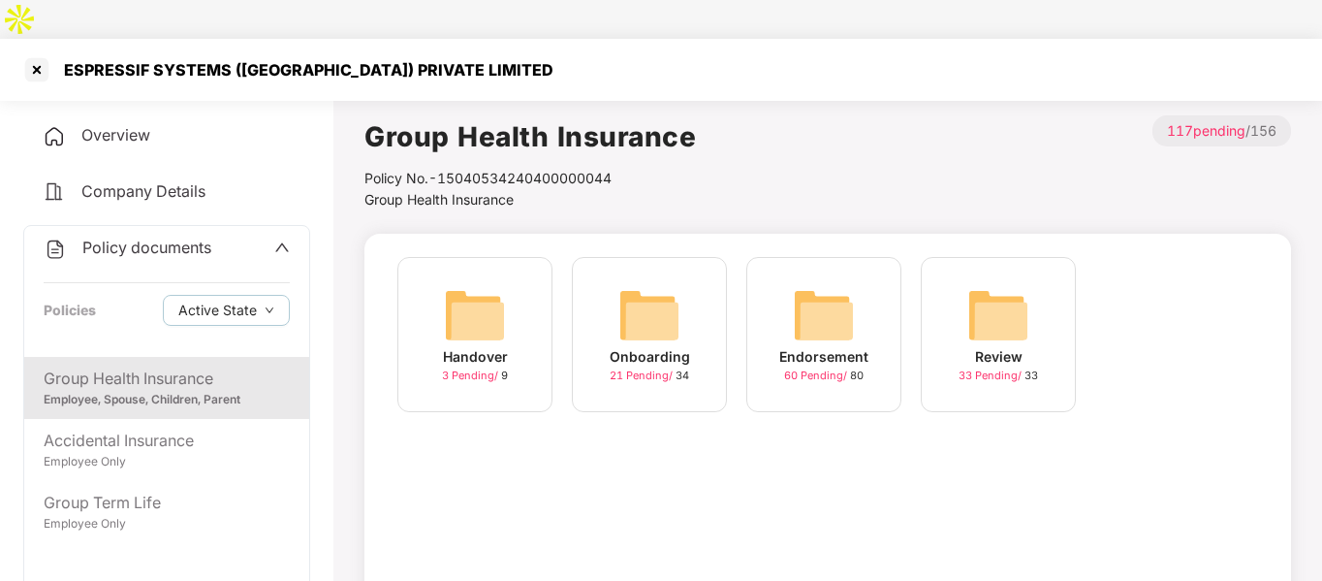
click at [809, 346] on div "Endorsement" at bounding box center [823, 356] width 89 height 21
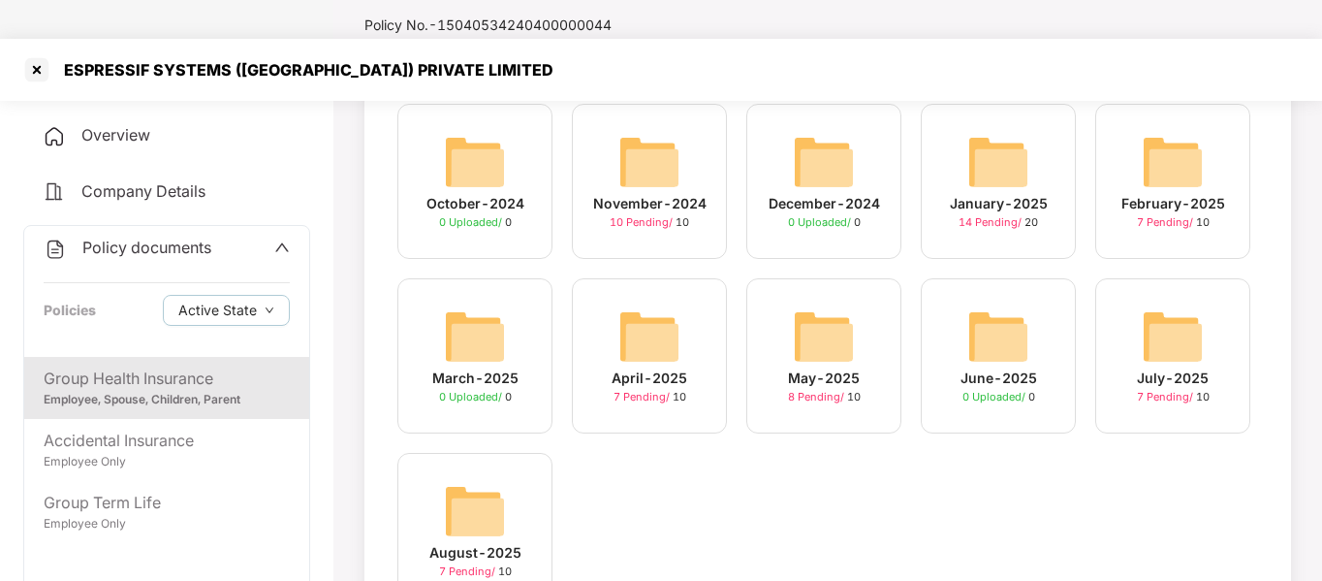
scroll to position [154, 0]
click at [1160, 304] on img at bounding box center [1173, 335] width 62 height 62
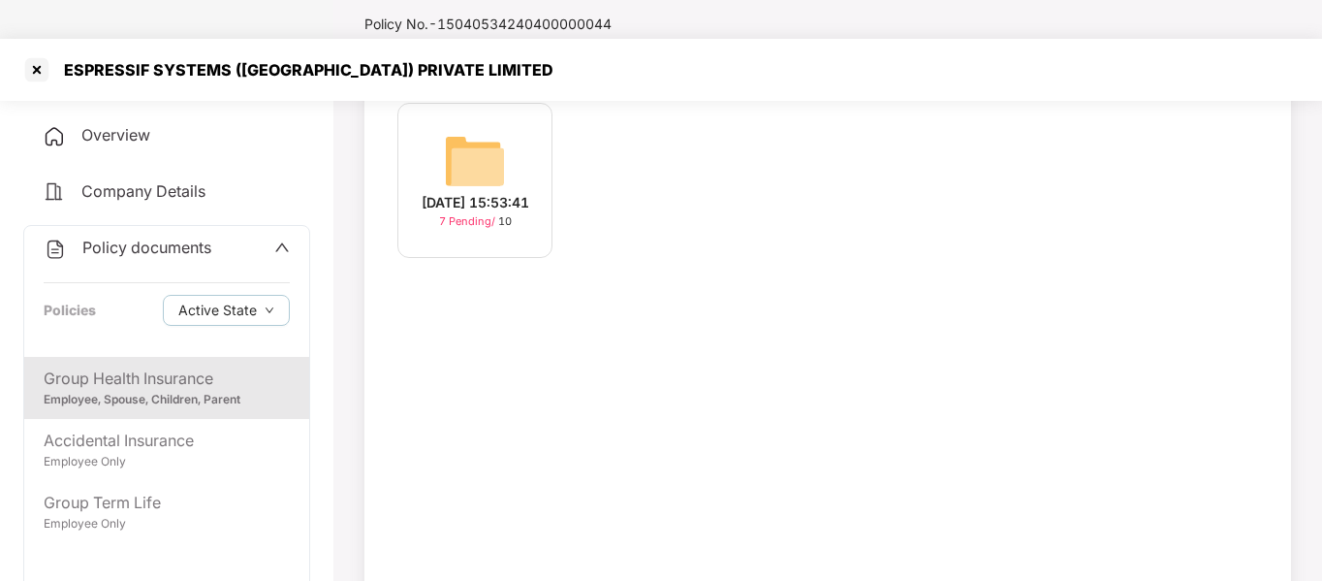
click at [469, 192] on div "[DATE] 15:53:41" at bounding box center [476, 202] width 108 height 21
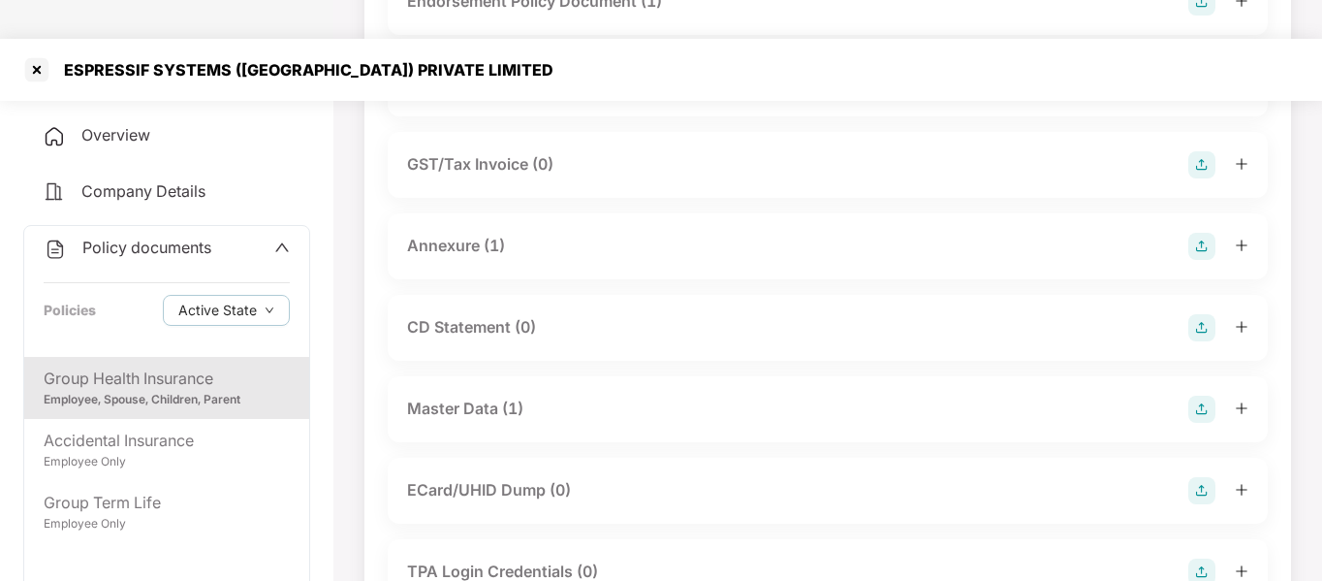
scroll to position [289, 0]
click at [472, 396] on div "Master Data (1)" at bounding box center [465, 408] width 116 height 24
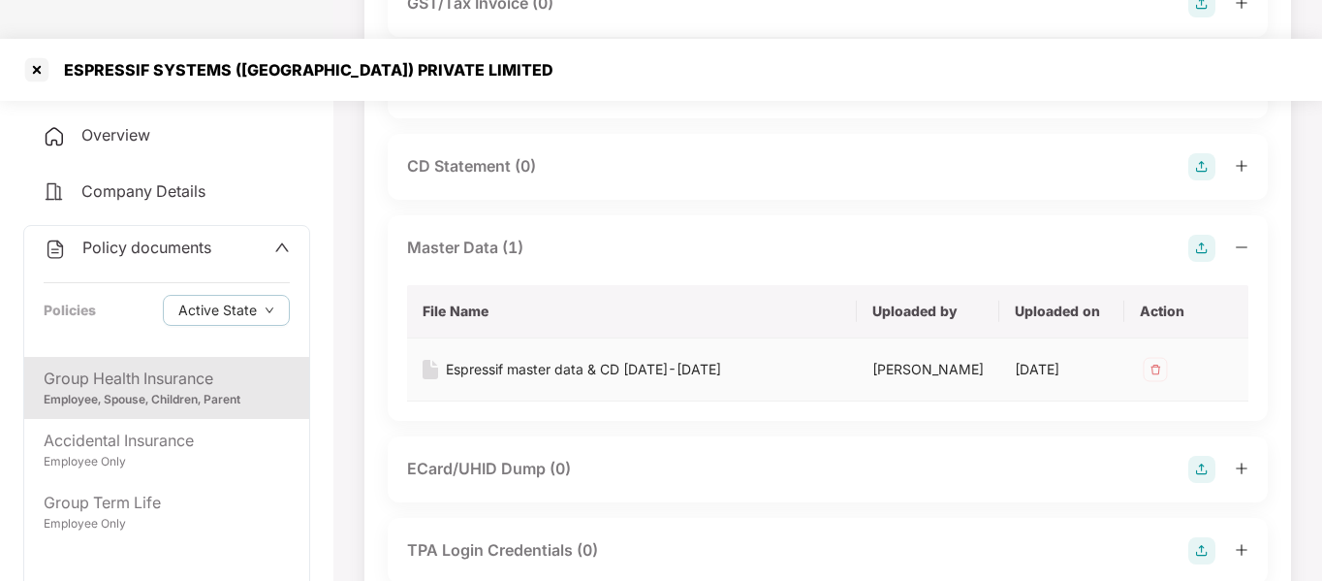
scroll to position [450, 0]
click at [510, 358] on div "Espressif master data & CD [DATE]-[DATE]" at bounding box center [583, 368] width 275 height 21
click at [42, 54] on div at bounding box center [36, 69] width 31 height 31
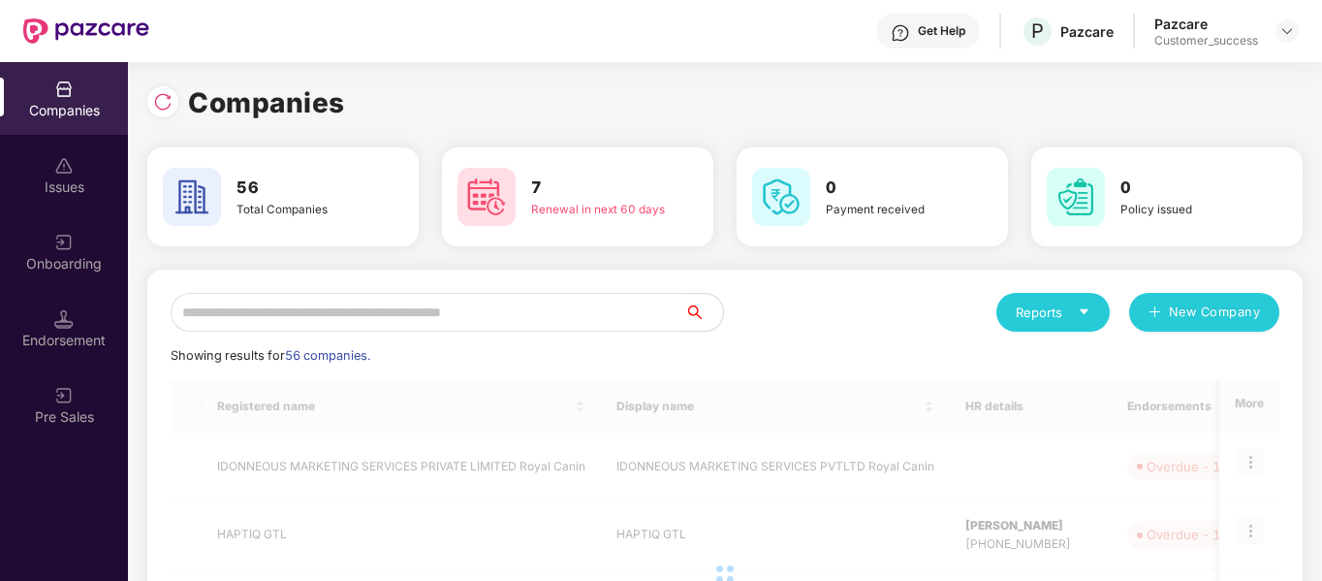
scroll to position [0, 0]
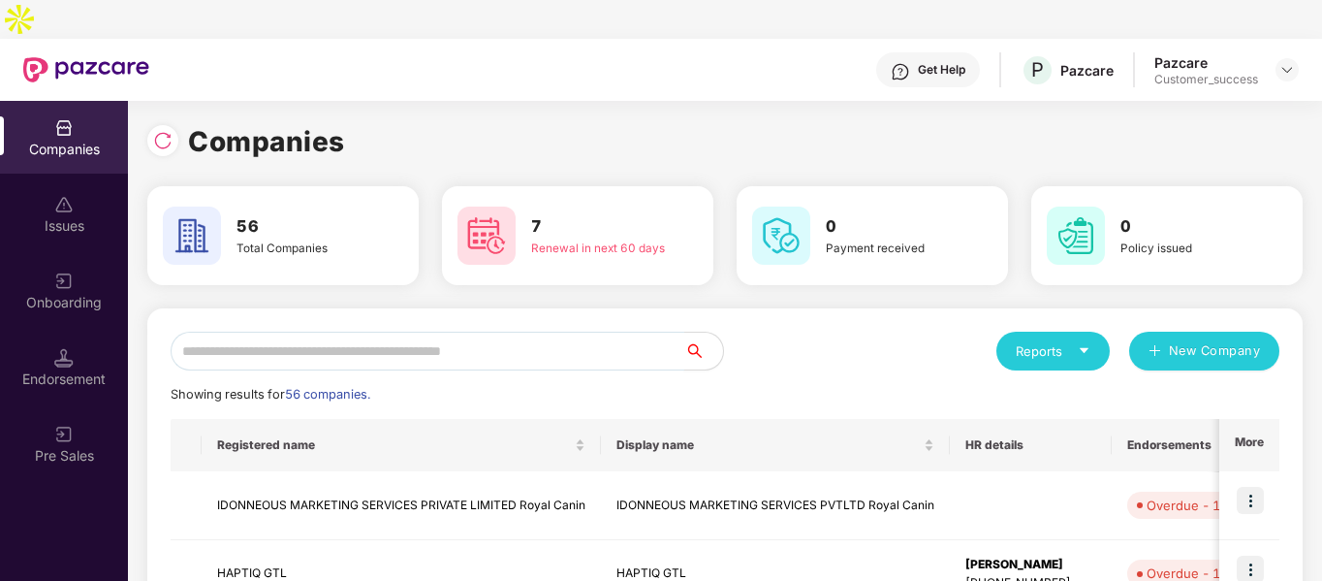
click at [460, 332] on input "text" at bounding box center [428, 351] width 514 height 39
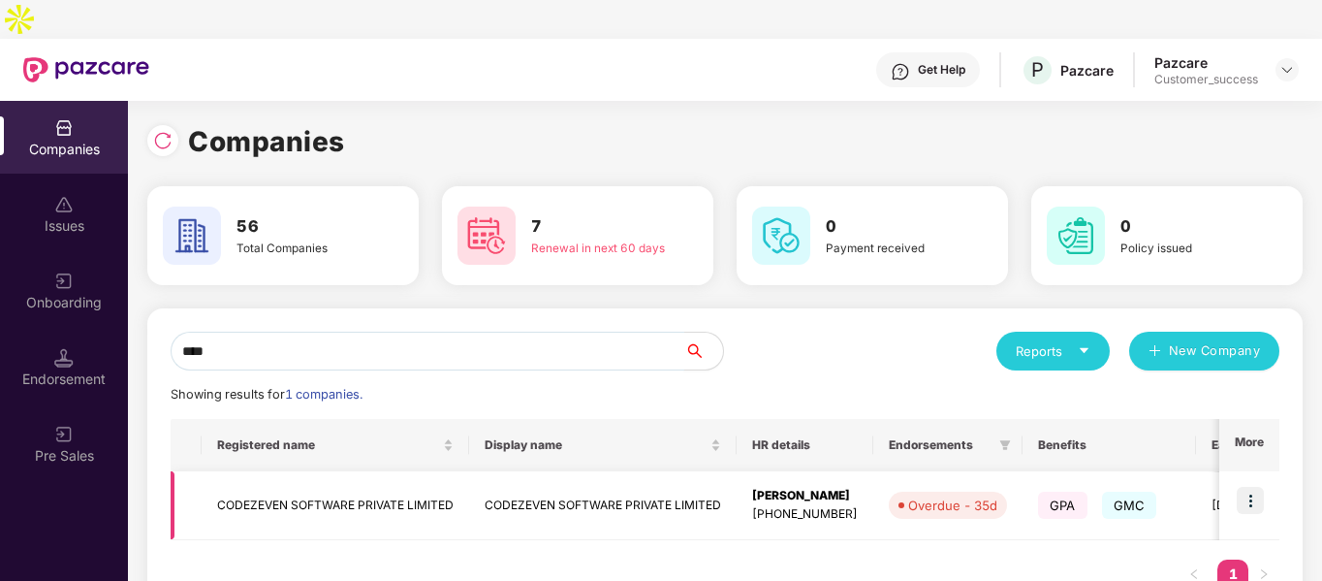
type input "****"
click at [1243, 487] on img at bounding box center [1250, 500] width 27 height 27
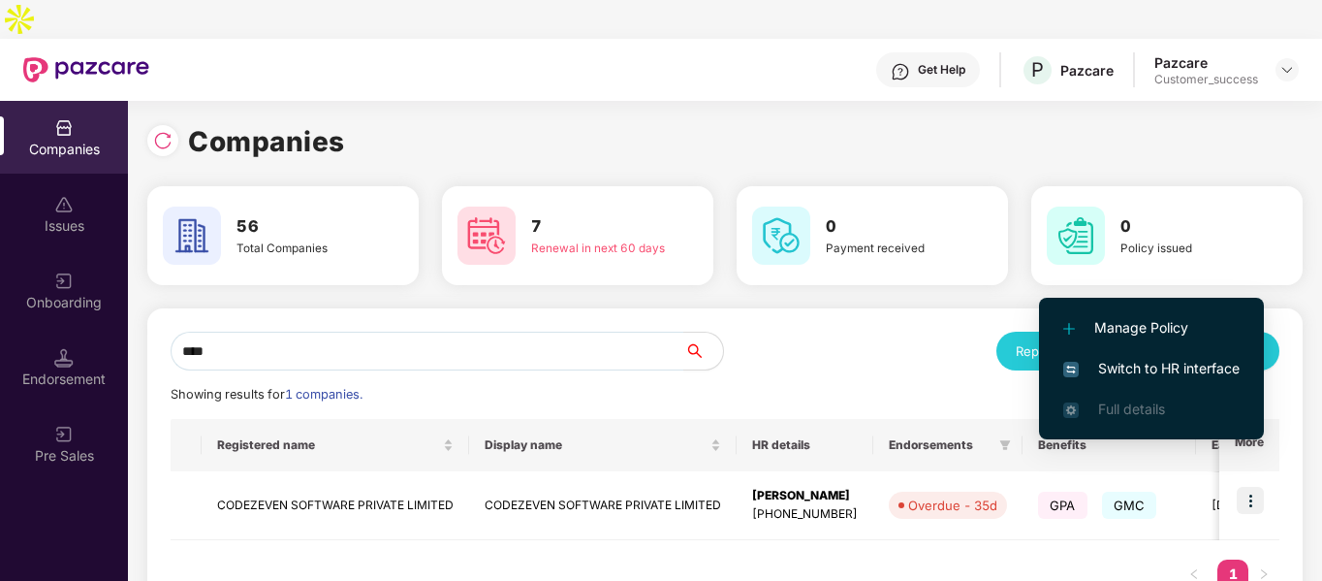
click at [1096, 361] on span "Switch to HR interface" at bounding box center [1151, 368] width 176 height 21
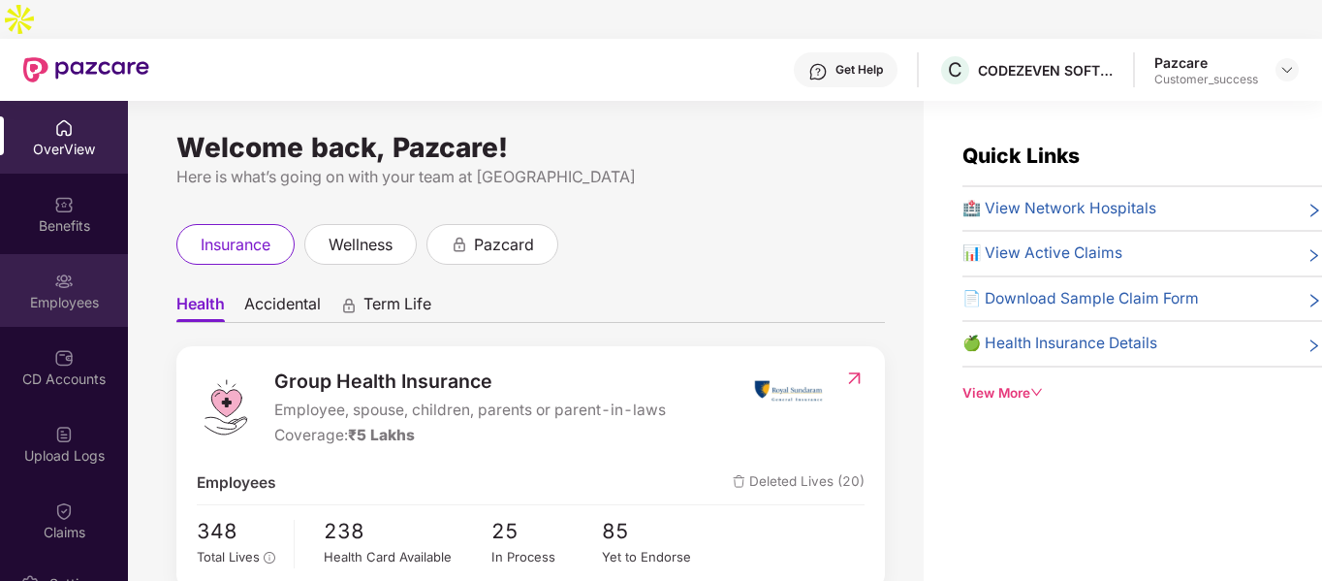
click at [64, 271] on img at bounding box center [63, 280] width 19 height 19
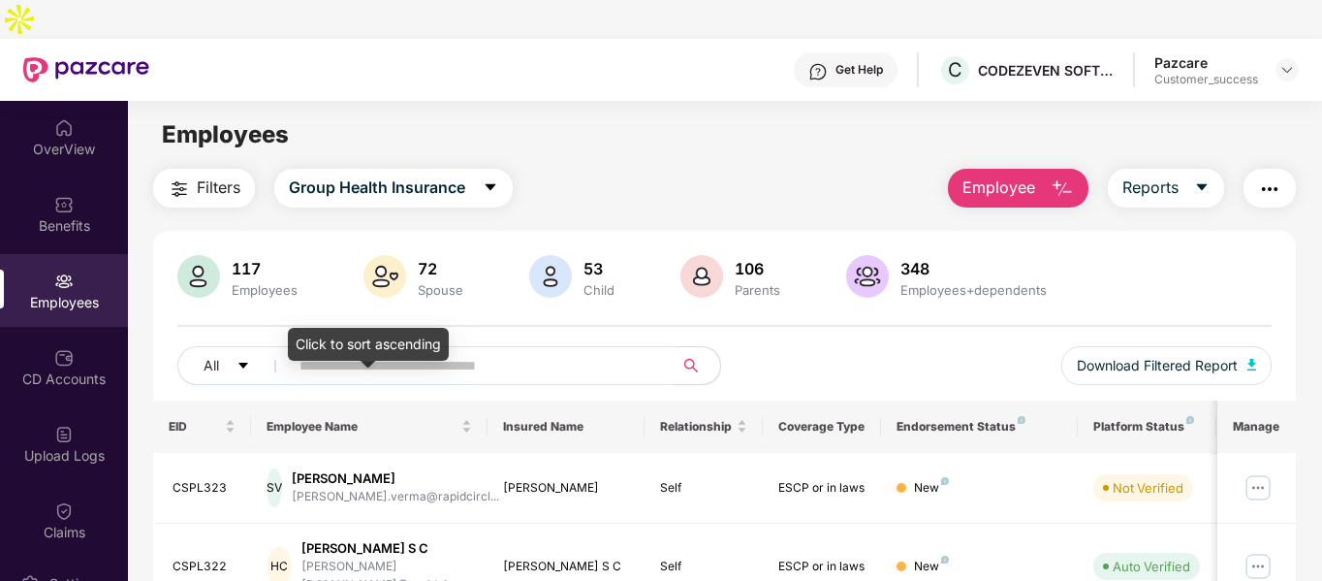
click at [342, 331] on div "Click to sort ascending" at bounding box center [368, 344] width 161 height 33
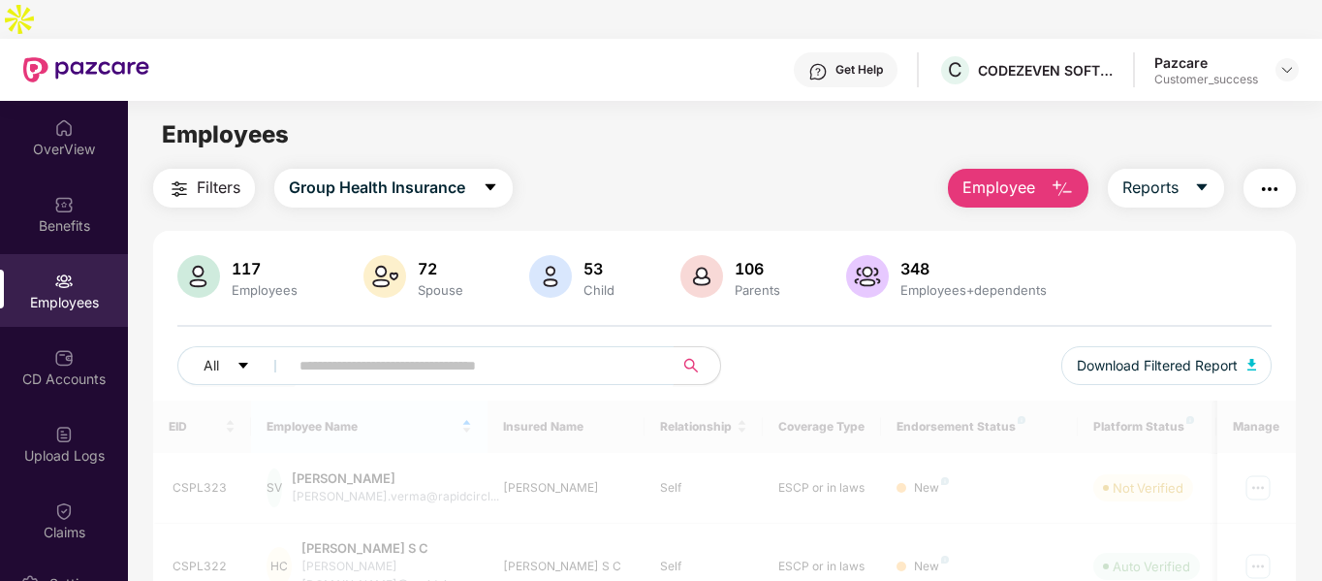
click at [380, 351] on input "text" at bounding box center [474, 365] width 348 height 29
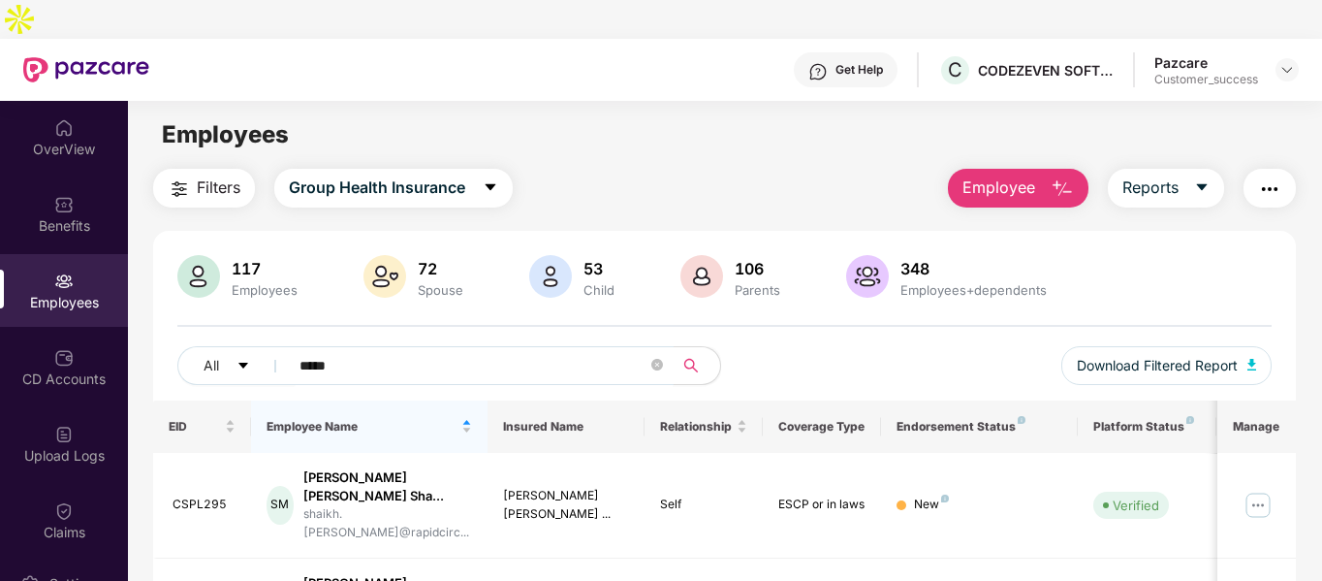
click at [414, 351] on input "*****" at bounding box center [474, 365] width 348 height 29
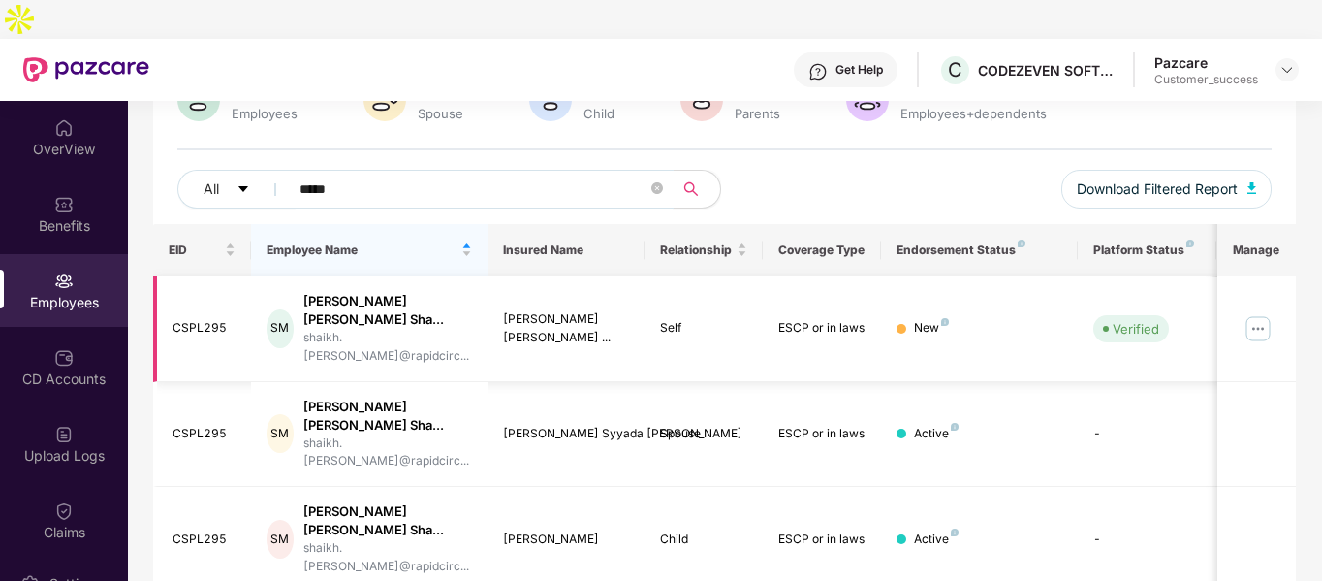
scroll to position [212, 0]
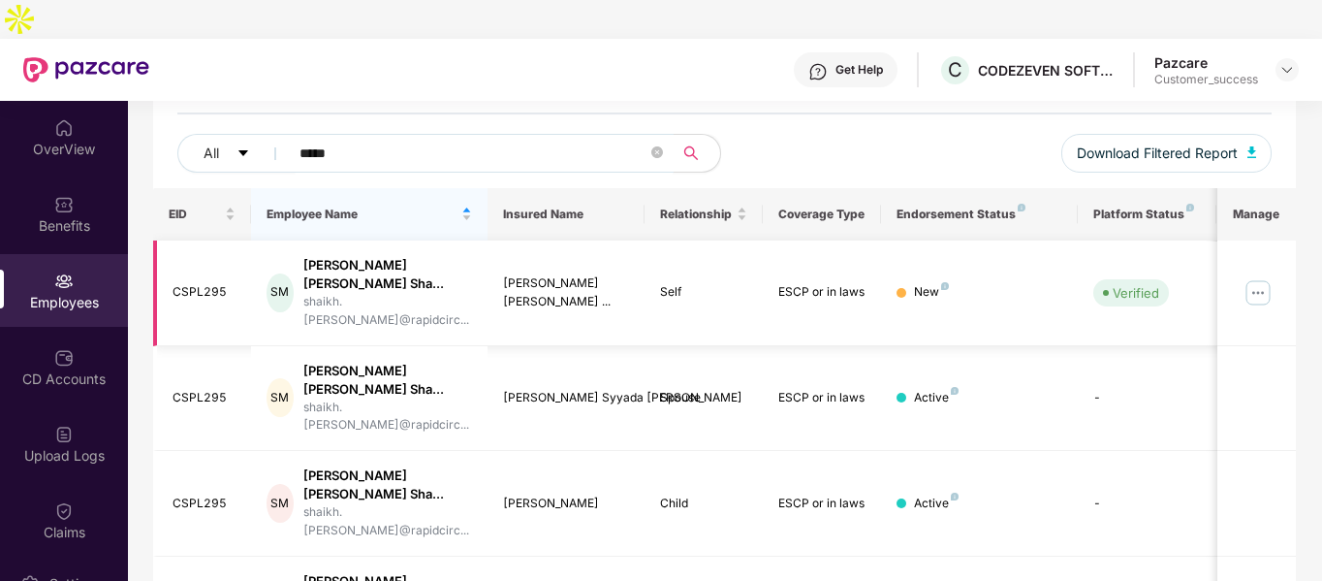
type input "*****"
click at [1255, 277] on img at bounding box center [1258, 292] width 31 height 31
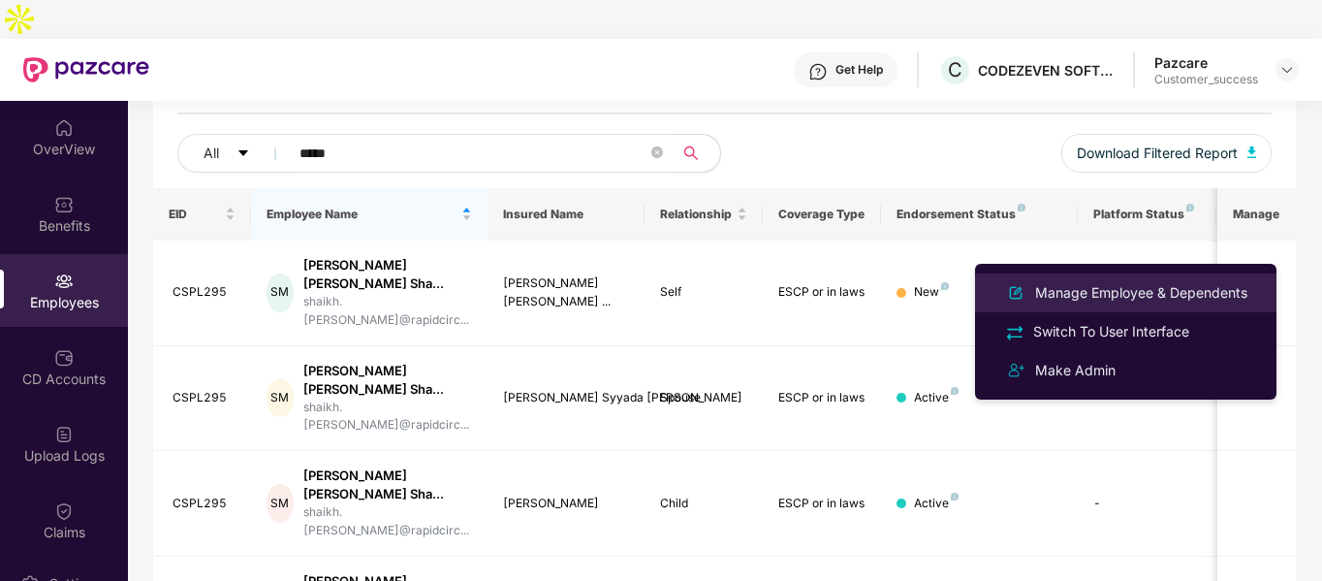
click at [1059, 289] on div "Manage Employee & Dependents" at bounding box center [1142, 292] width 220 height 21
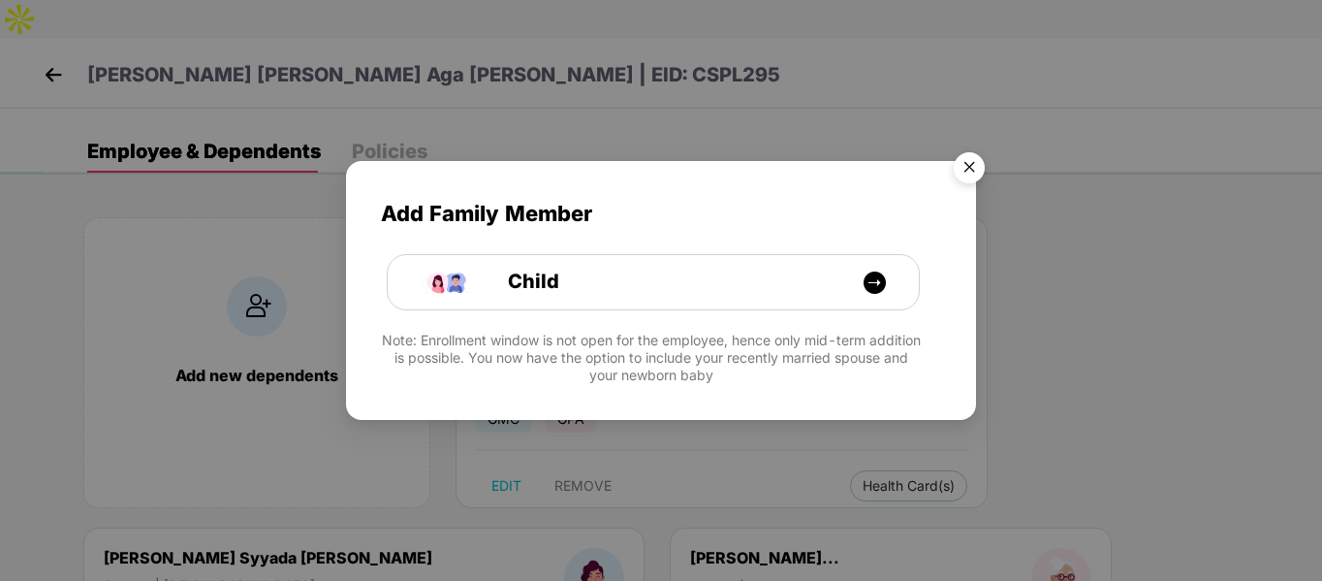
click at [976, 160] on img "Close" at bounding box center [969, 170] width 54 height 54
